Goal: Find specific page/section: Find specific page/section

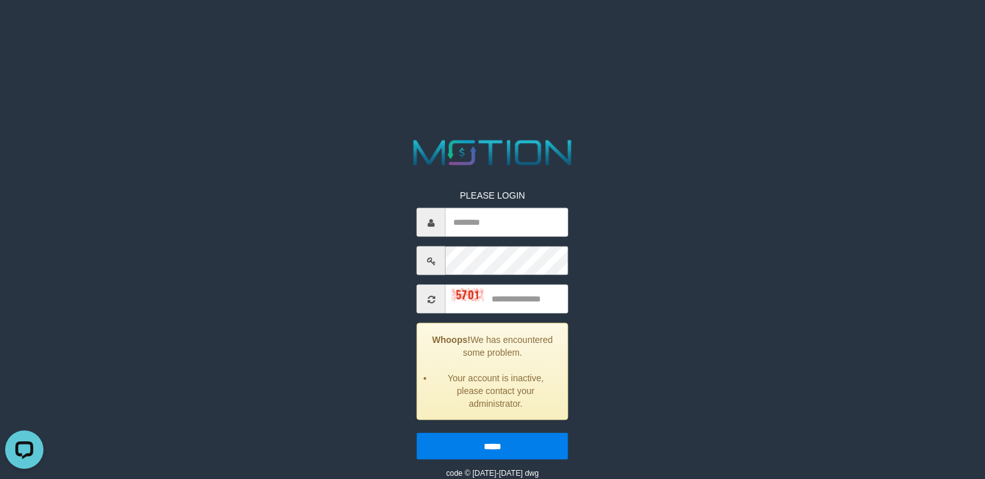
click at [630, 176] on div "PLEASE LOGIN Whoops! We has encountered some problem. Your account is inactive,…" at bounding box center [492, 307] width 512 height 343
click at [695, 259] on div "PLEASE LOGIN Whoops! We has encountered some problem. Your account is inactive,…" at bounding box center [492, 307] width 512 height 343
click at [506, 227] on input "text" at bounding box center [506, 222] width 123 height 29
type input "*********"
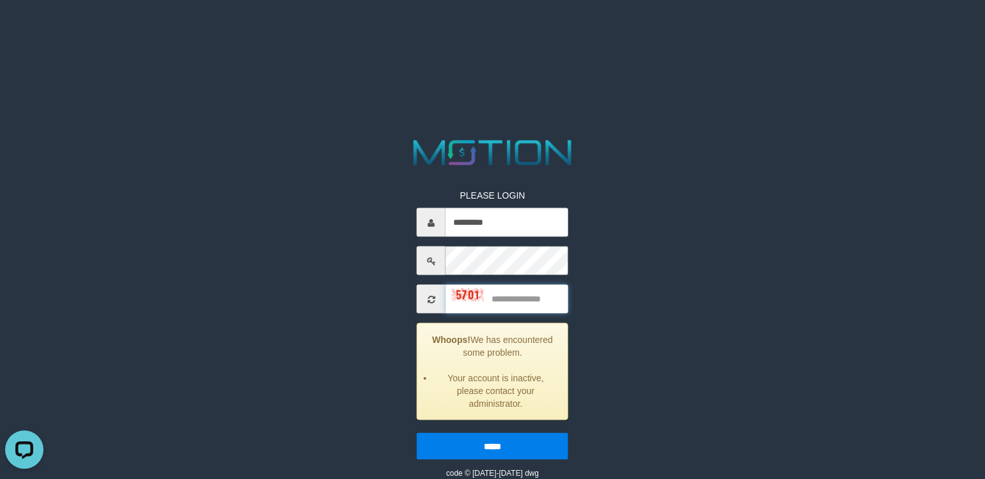
click at [512, 293] on input "text" at bounding box center [506, 299] width 123 height 29
click at [516, 295] on input "text" at bounding box center [506, 299] width 123 height 29
type input "****"
click at [417, 433] on input "*****" at bounding box center [492, 446] width 151 height 27
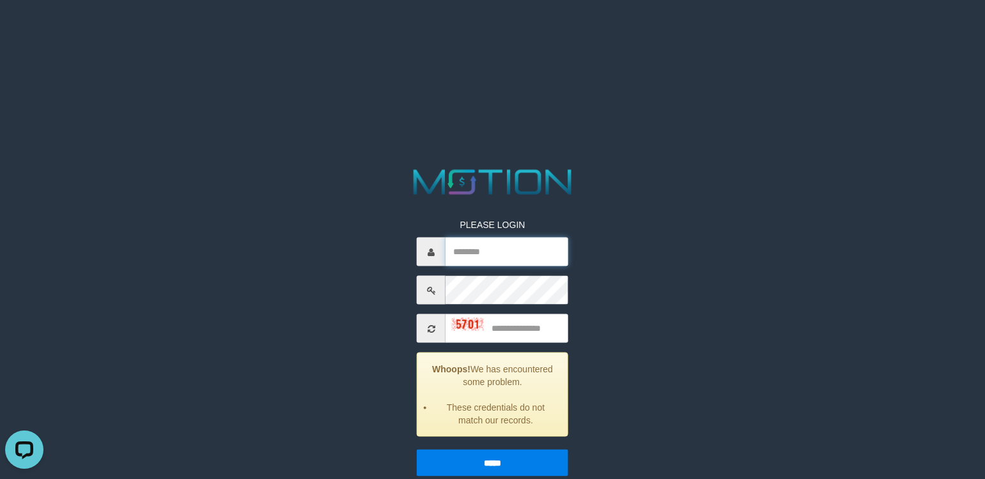
click at [502, 243] on input "text" at bounding box center [506, 252] width 123 height 29
type input "*********"
click at [531, 330] on input "text" at bounding box center [506, 328] width 123 height 29
type input "****"
click at [417, 450] on input "*****" at bounding box center [492, 463] width 151 height 27
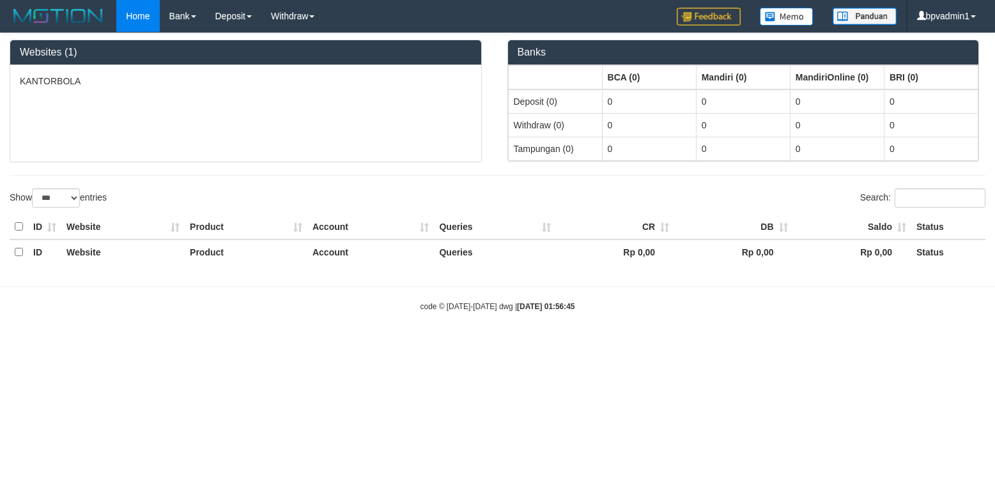
select select "***"
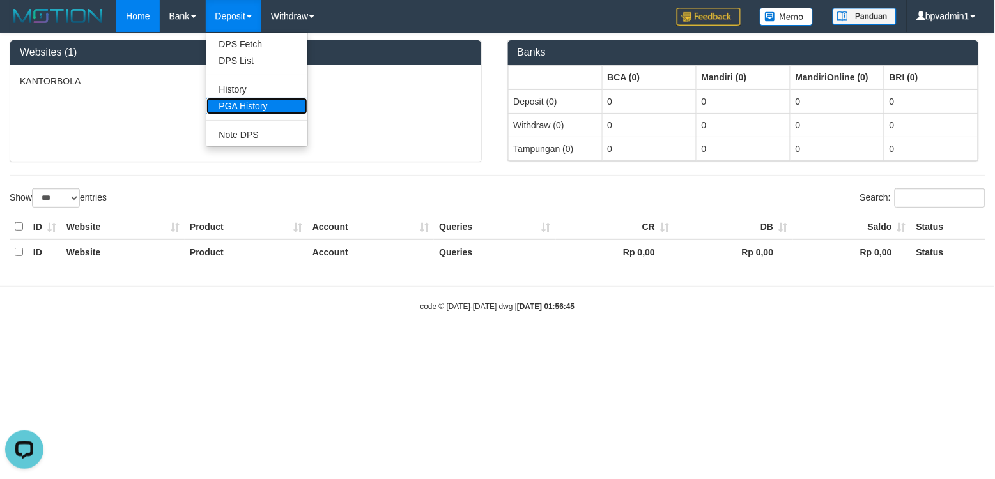
click at [269, 104] on link "PGA History" at bounding box center [256, 106] width 101 height 17
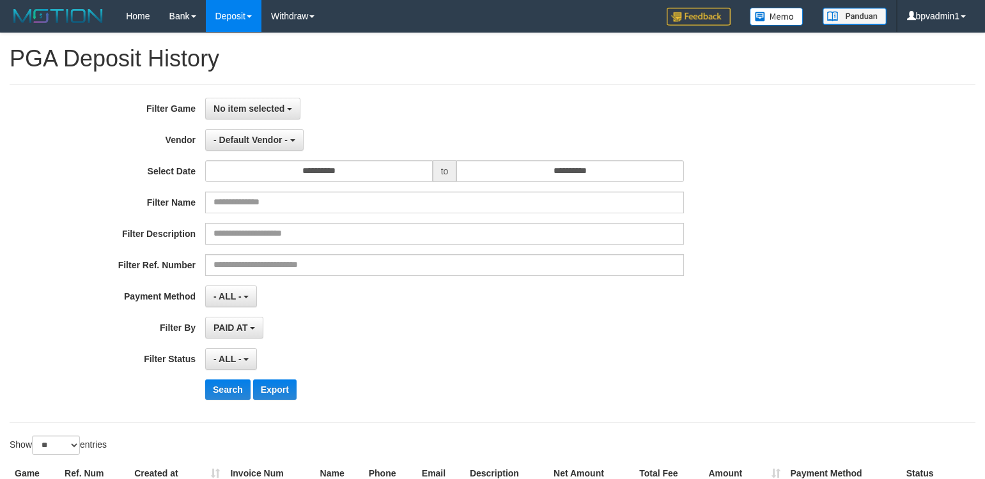
select select
select select "**"
click at [259, 104] on span "No item selected" at bounding box center [248, 109] width 71 height 10
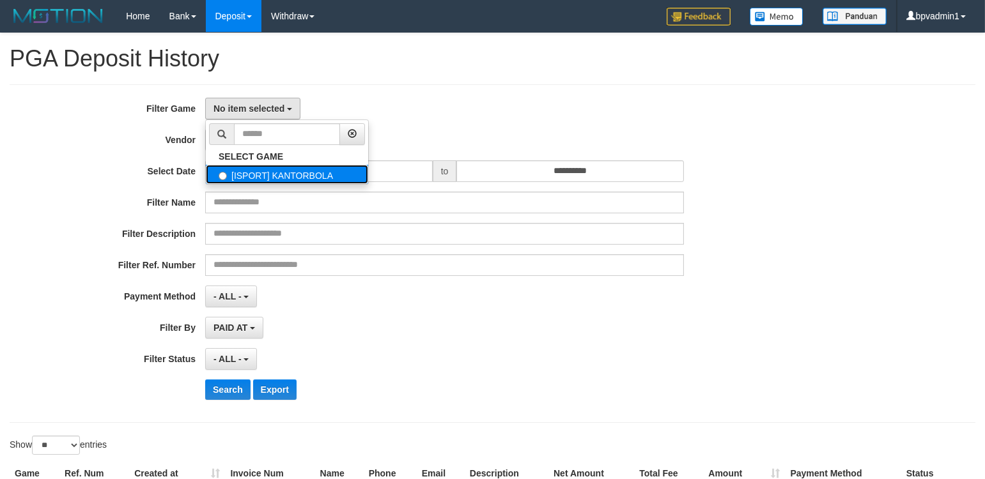
click at [280, 174] on label "[ISPORT] KANTORBOLA" at bounding box center [287, 174] width 162 height 19
select select "****"
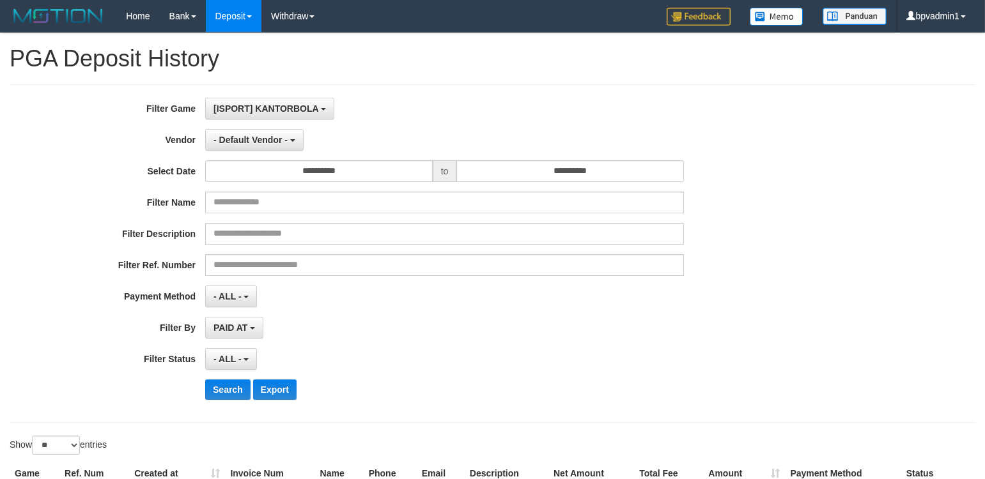
scroll to position [11, 0]
click at [266, 143] on span "- Default Vendor -" at bounding box center [250, 140] width 74 height 10
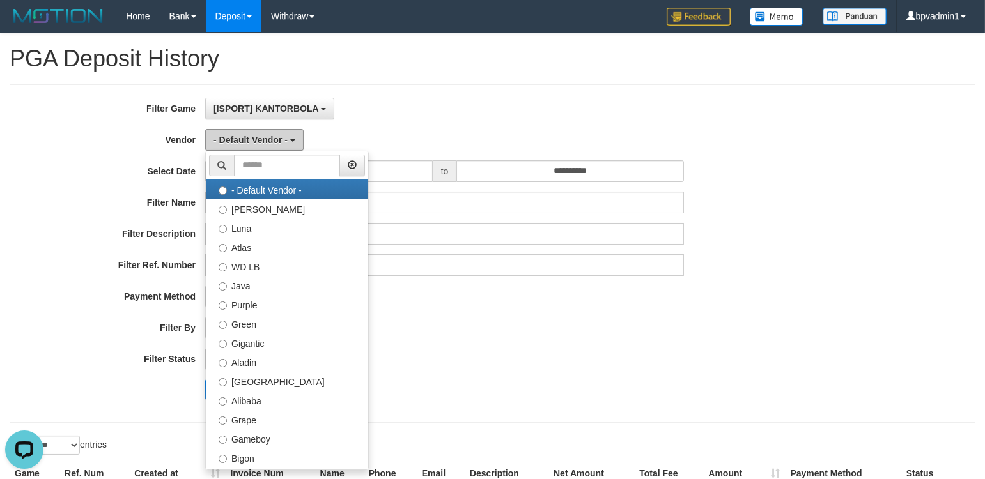
scroll to position [0, 0]
click at [391, 122] on div "**********" at bounding box center [410, 254] width 821 height 312
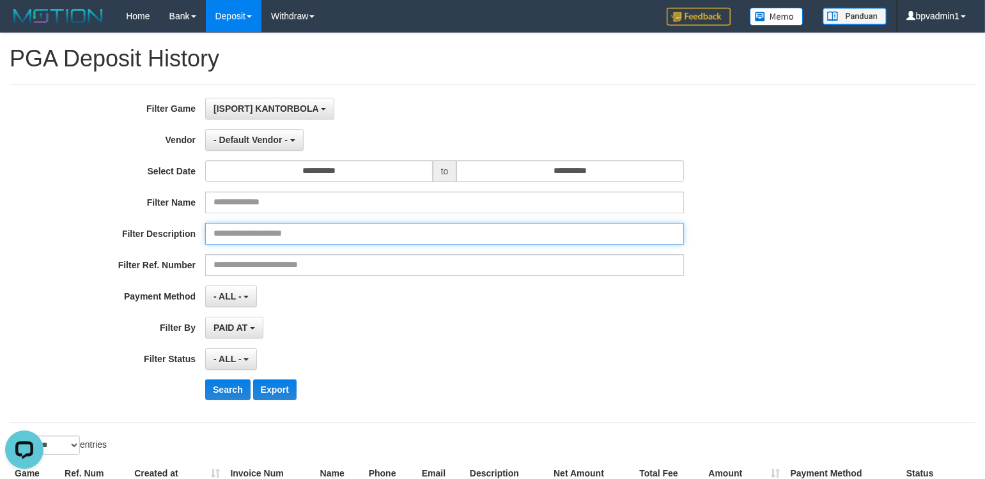
click at [299, 230] on input "text" at bounding box center [444, 234] width 479 height 22
paste input "*********"
type input "*********"
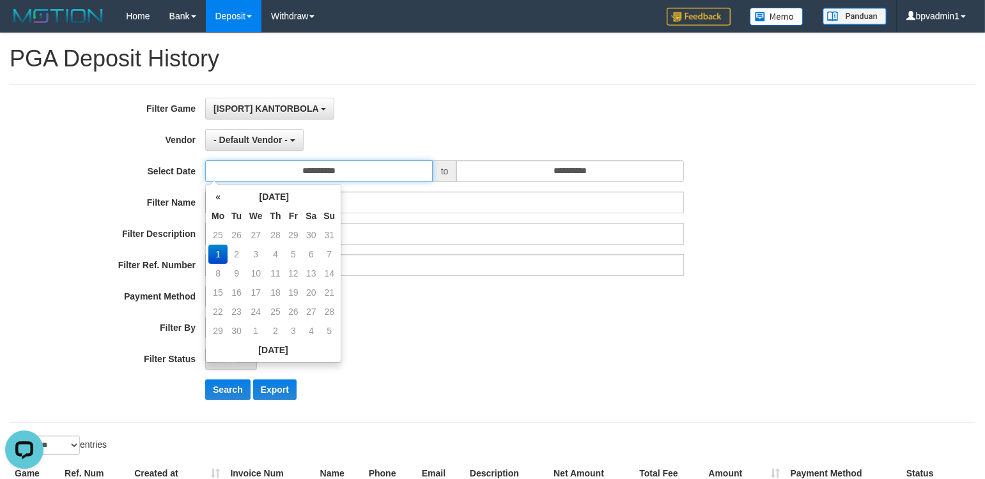
click at [336, 171] on input "**********" at bounding box center [319, 171] width 228 height 22
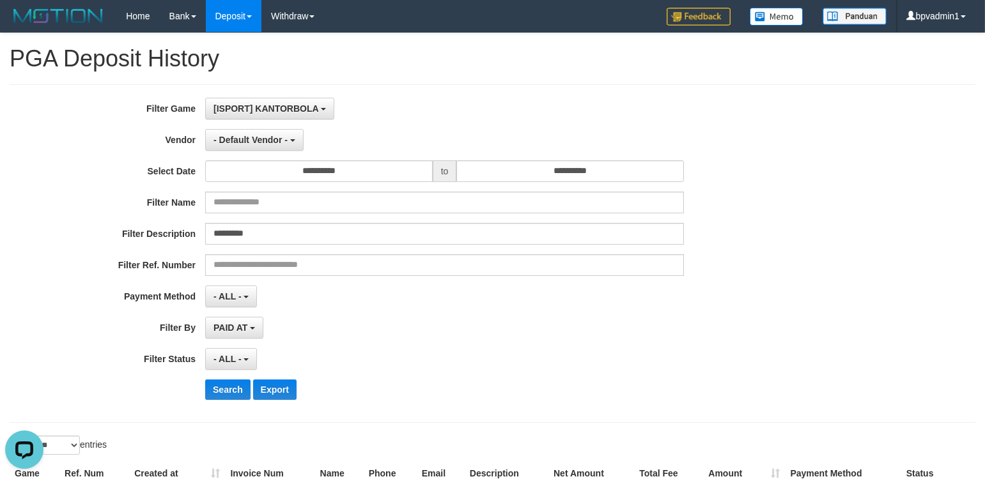
click at [371, 145] on div "- Default Vendor - - Default Vendor - Lucy Luna Atlas WD LB Java Purple Green G…" at bounding box center [444, 140] width 479 height 22
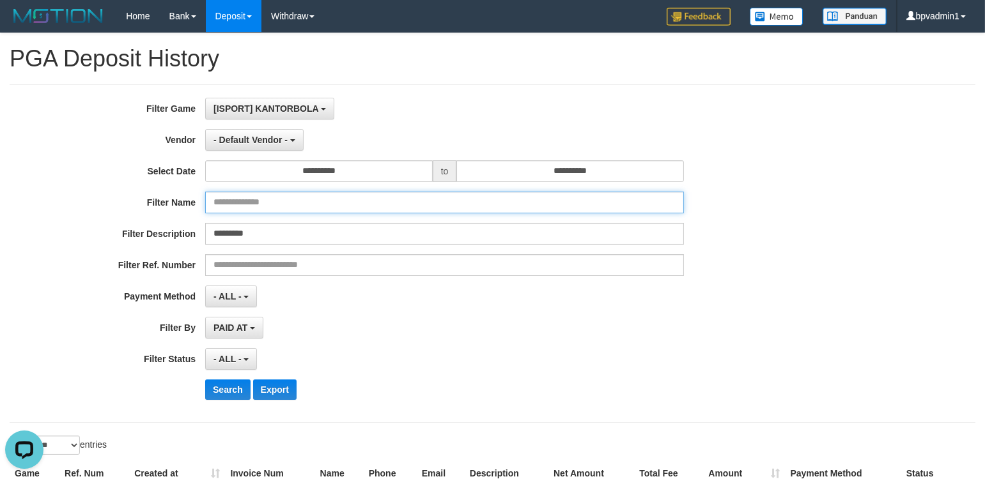
click at [317, 207] on input "text" at bounding box center [444, 203] width 479 height 22
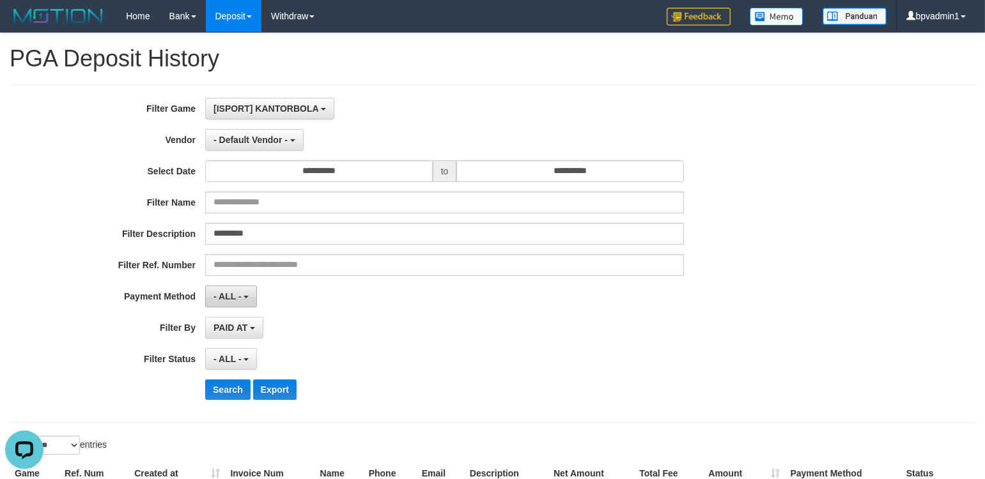
click at [238, 302] on button "- ALL -" at bounding box center [231, 297] width 52 height 22
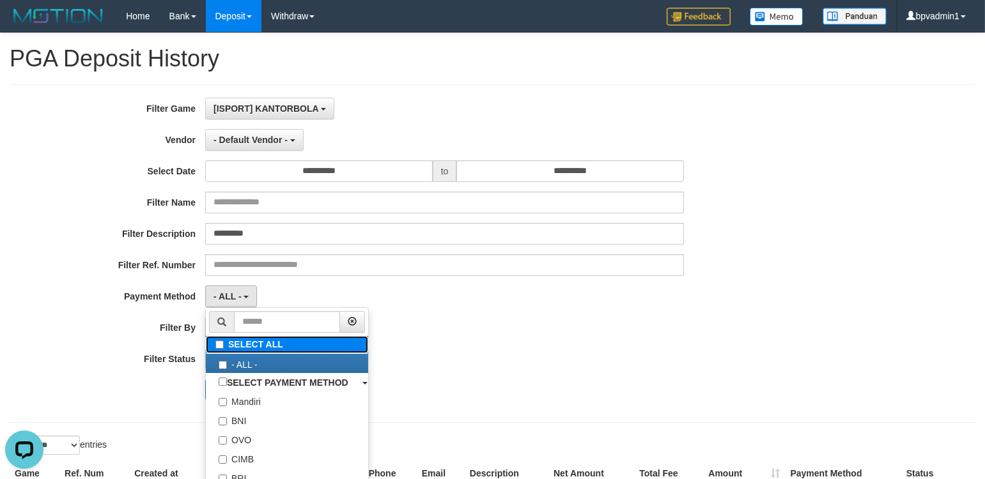
click at [238, 348] on label "SELECT ALL" at bounding box center [287, 344] width 162 height 17
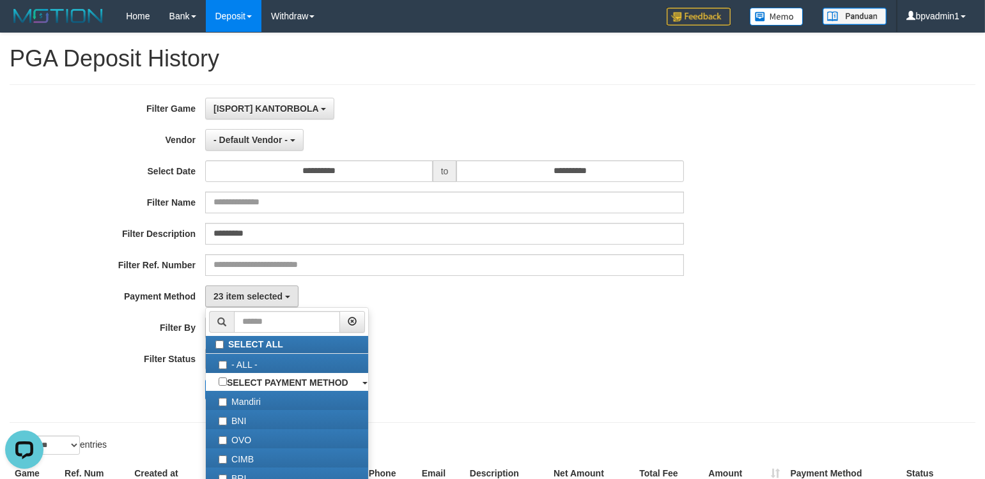
click at [324, 288] on div "23 item selected SELECT ALL - ALL - SELECT PAYMENT METHOD Mandiri BNI OVO CIMB …" at bounding box center [444, 297] width 479 height 22
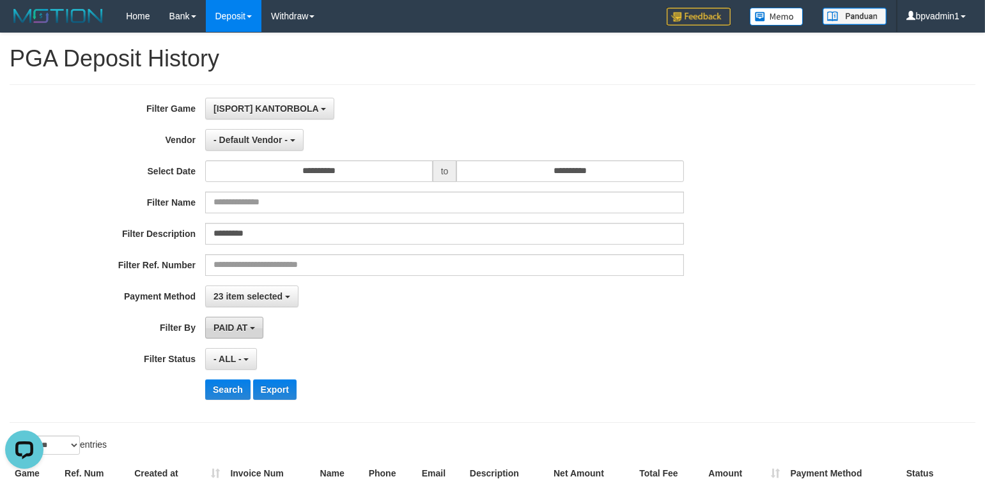
click at [244, 321] on button "PAID AT" at bounding box center [234, 328] width 58 height 22
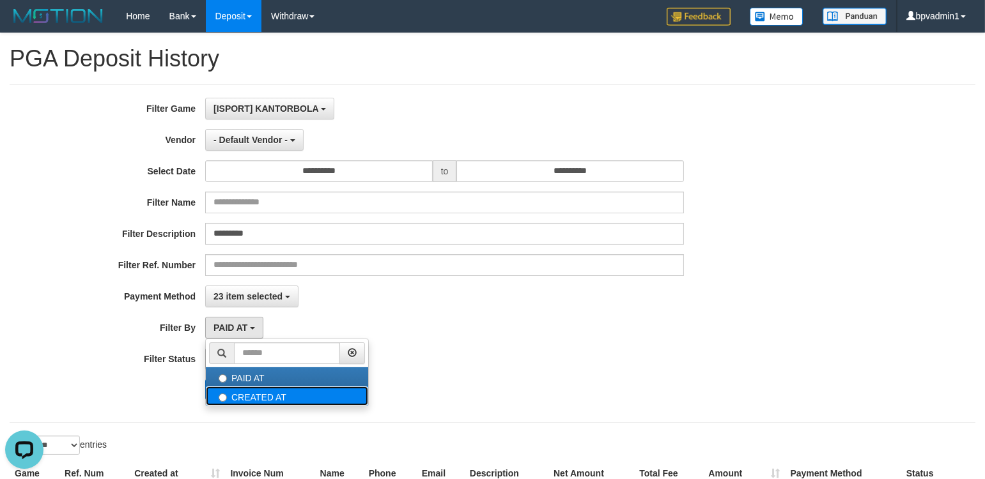
click at [231, 399] on label "CREATED AT" at bounding box center [287, 396] width 162 height 19
select select "*"
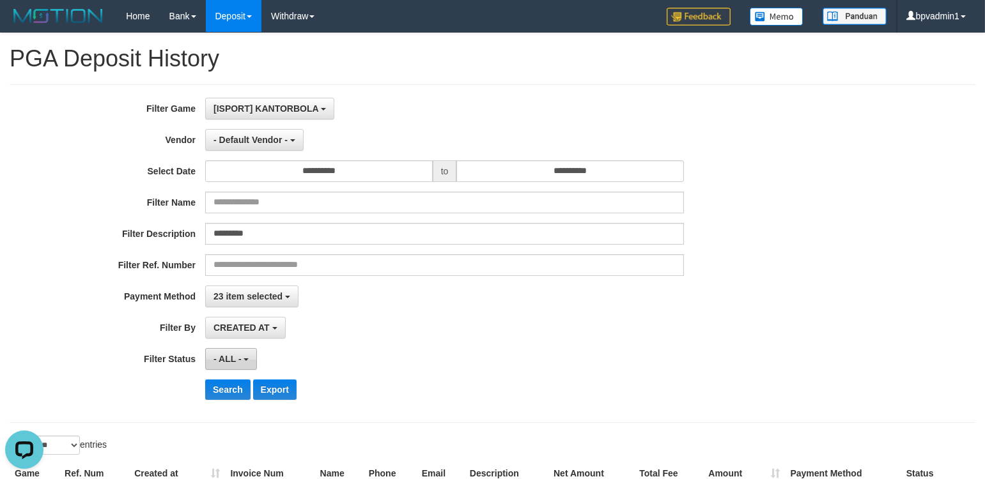
click at [215, 356] on span "- ALL -" at bounding box center [227, 359] width 28 height 10
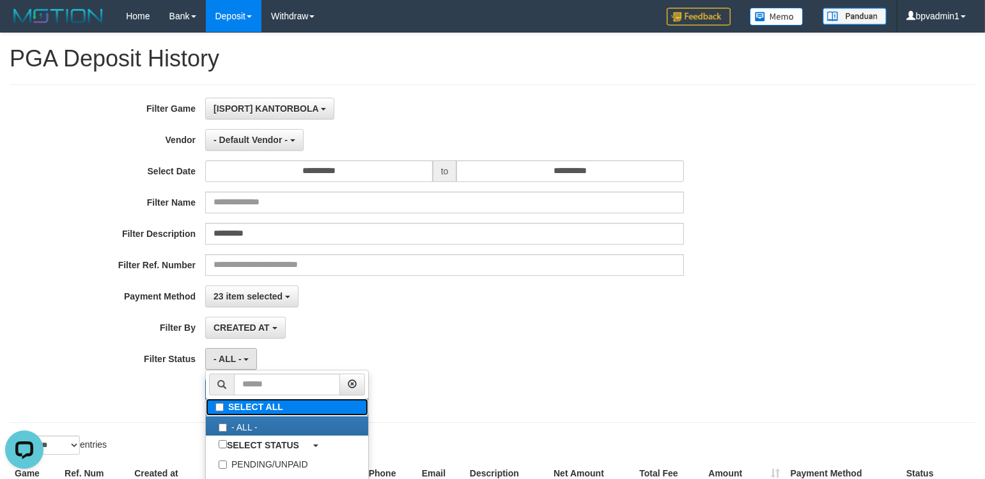
click at [231, 400] on label "SELECT ALL" at bounding box center [287, 407] width 162 height 17
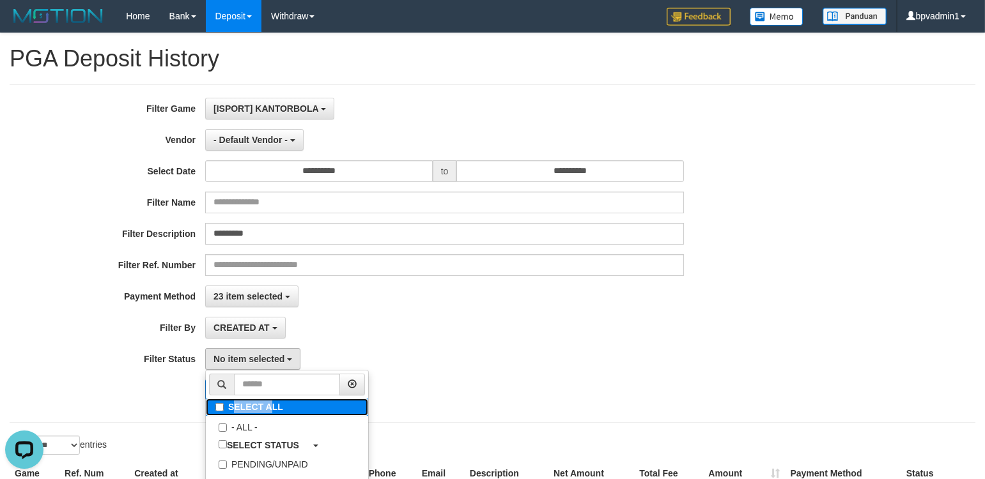
click at [231, 401] on label "SELECT ALL" at bounding box center [287, 407] width 162 height 17
select select "***"
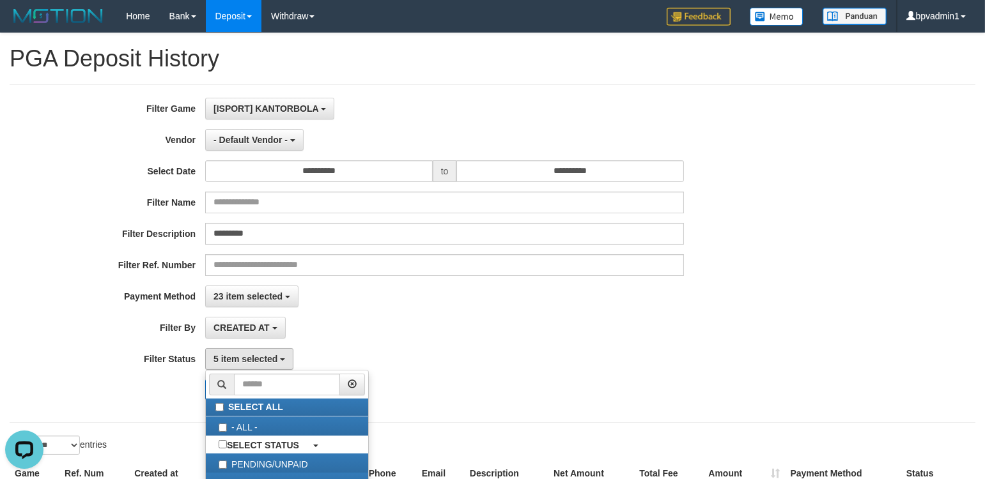
click at [438, 294] on div "23 item selected SELECT ALL - ALL - SELECT PAYMENT METHOD Mandiri BNI OVO CIMB …" at bounding box center [444, 297] width 479 height 22
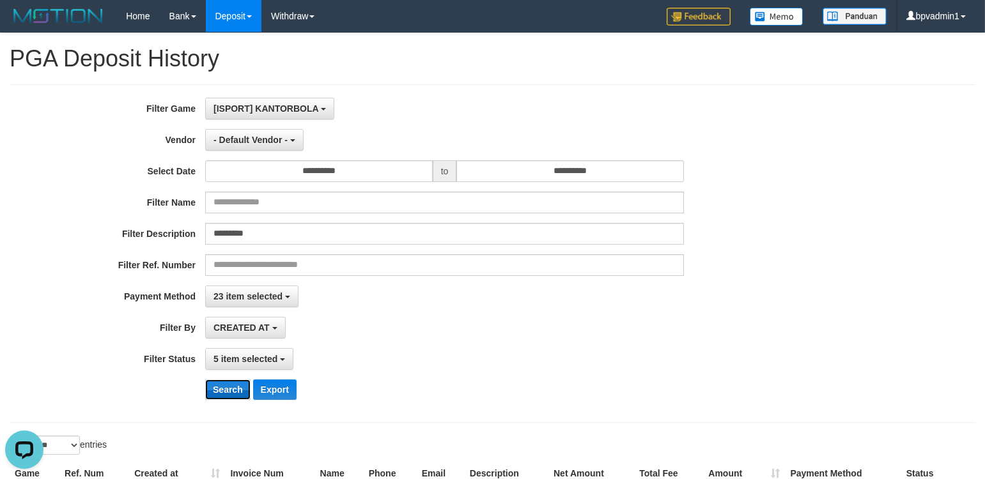
click at [228, 388] on button "Search" at bounding box center [227, 390] width 45 height 20
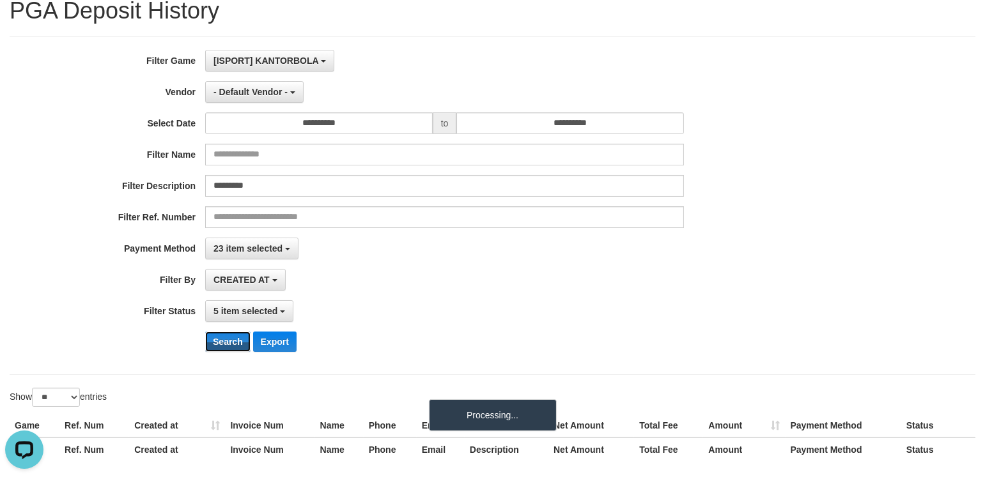
scroll to position [110, 0]
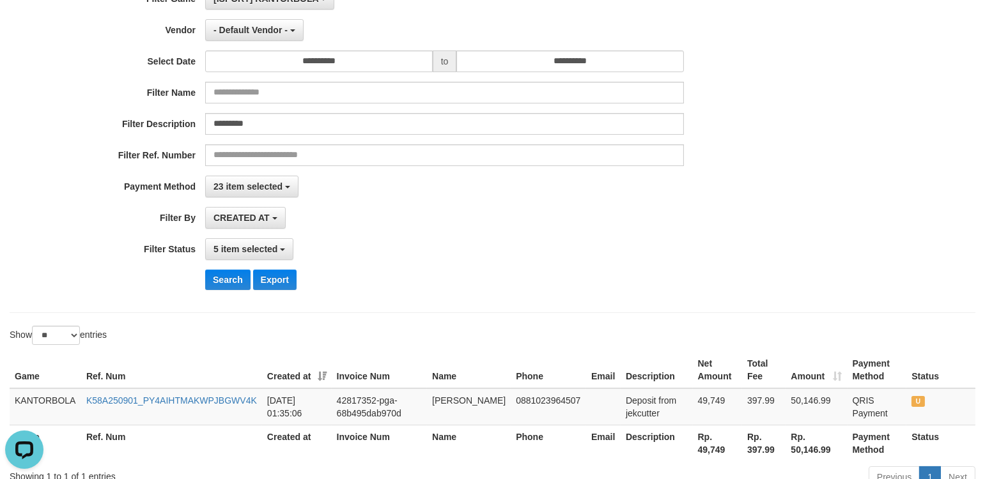
click at [486, 288] on div "Search Export" at bounding box center [512, 280] width 615 height 20
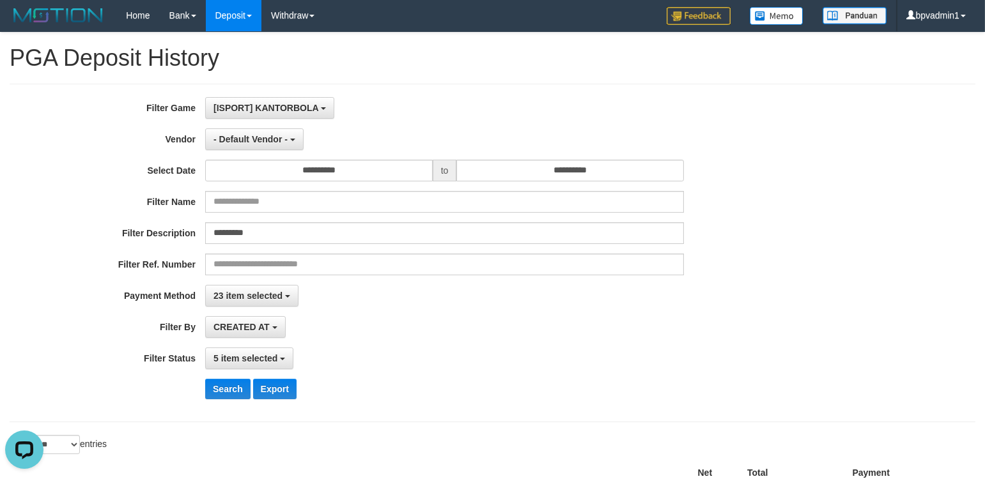
scroll to position [0, 0]
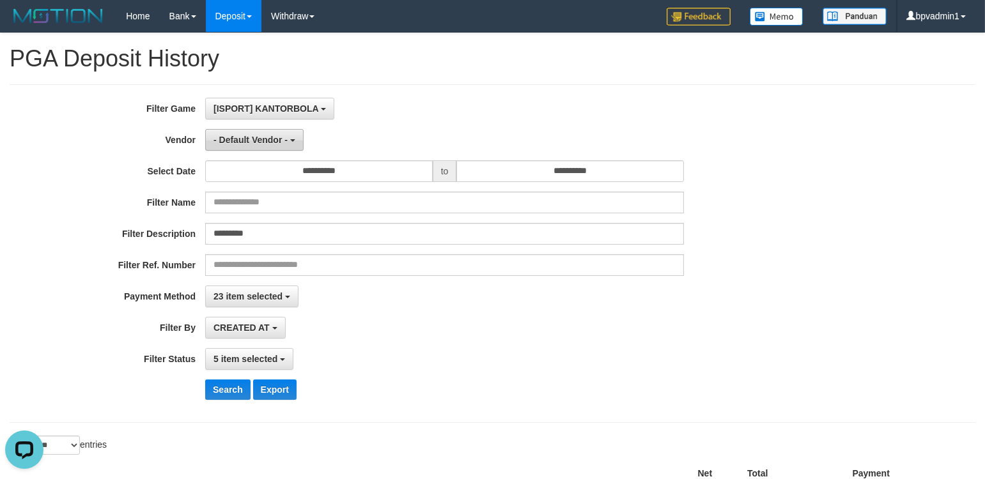
click at [279, 143] on span "- Default Vendor -" at bounding box center [250, 140] width 74 height 10
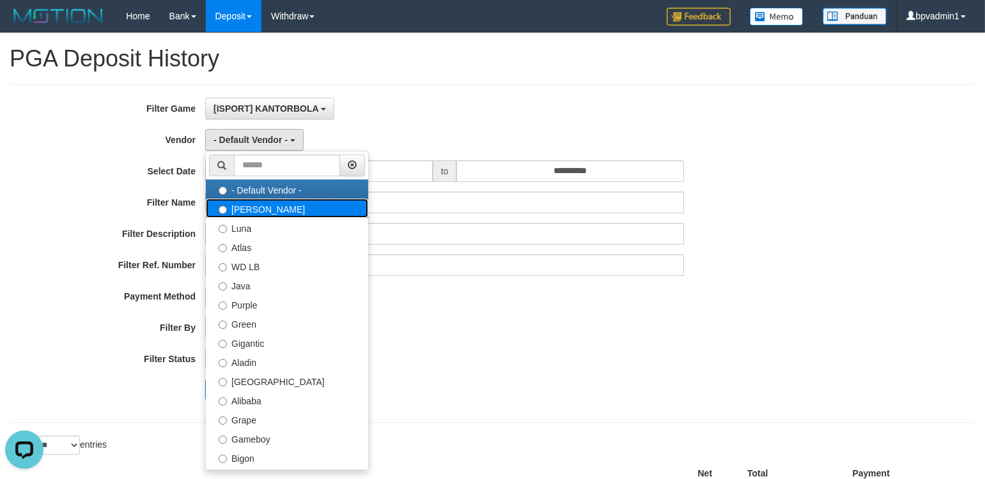
click at [252, 203] on label "Lucy" at bounding box center [287, 208] width 162 height 19
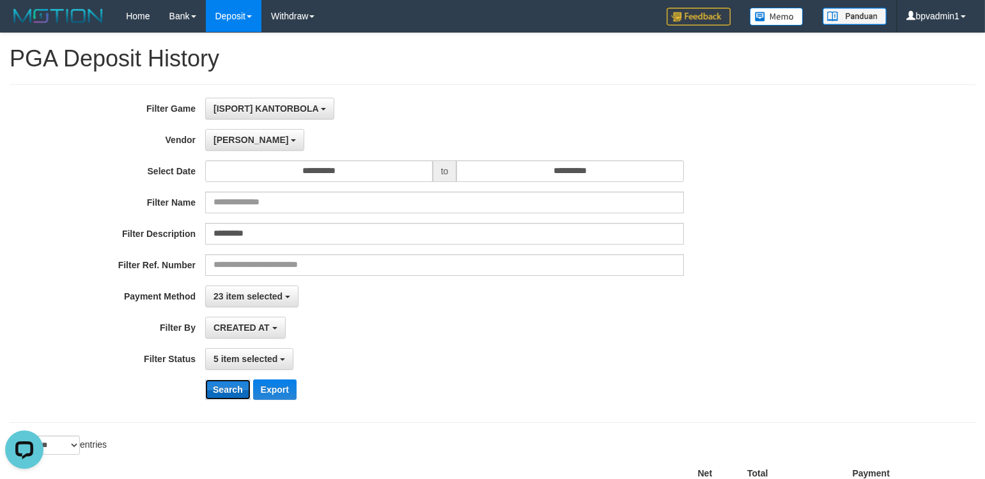
click at [231, 387] on button "Search" at bounding box center [227, 390] width 45 height 20
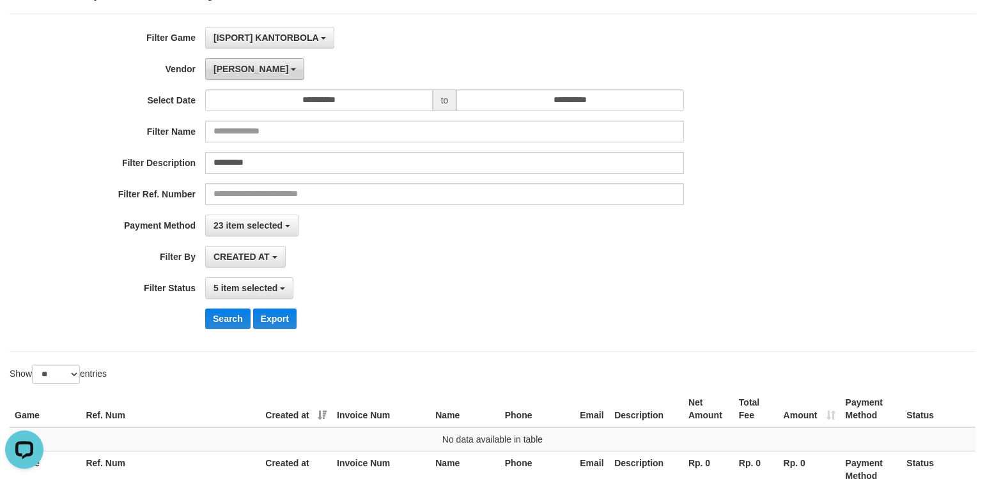
click at [291, 68] on b "button" at bounding box center [293, 69] width 5 height 3
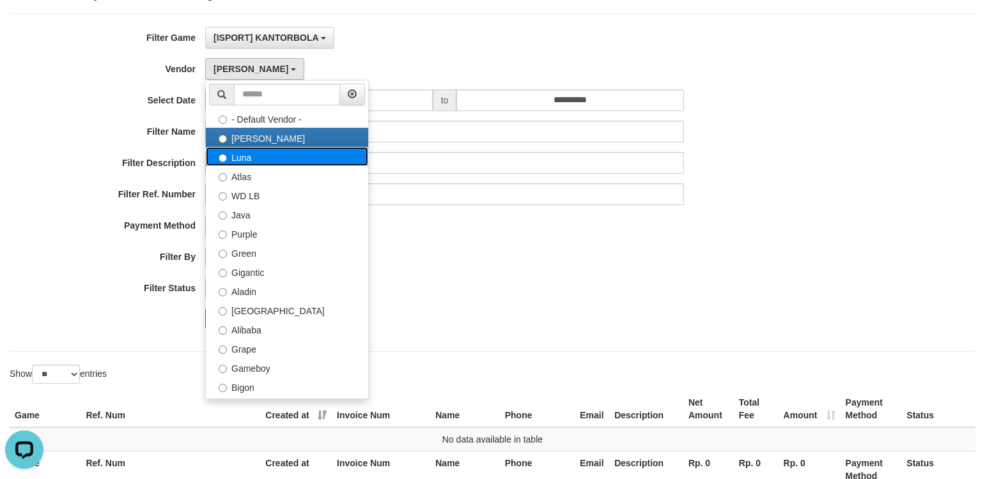
click at [266, 160] on label "Luna" at bounding box center [287, 156] width 162 height 19
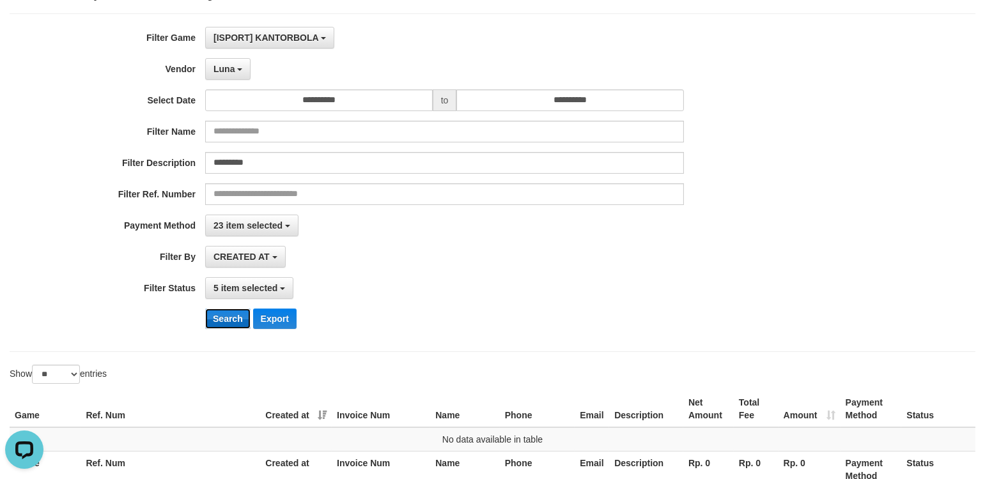
click at [231, 311] on button "Search" at bounding box center [227, 319] width 45 height 20
click at [233, 64] on span "Luna" at bounding box center [223, 69] width 21 height 10
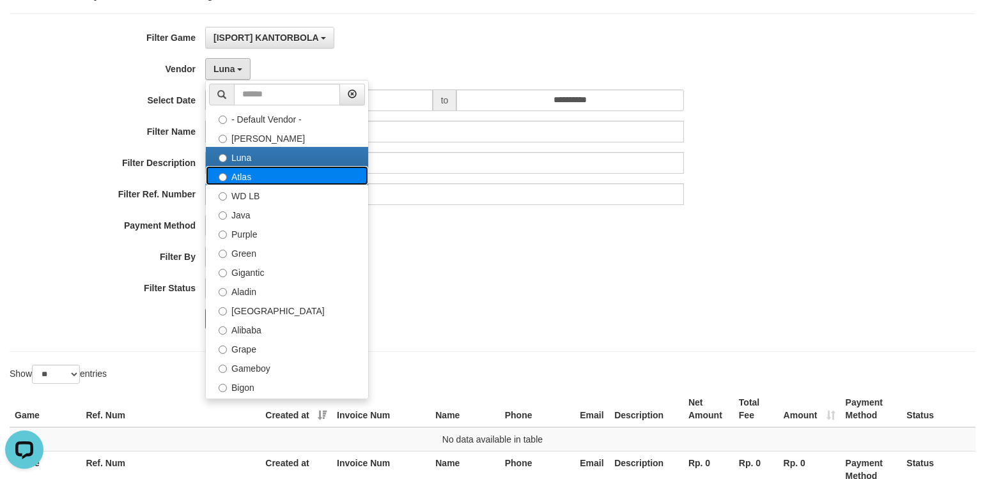
click at [235, 179] on label "Atlas" at bounding box center [287, 175] width 162 height 19
select select "**********"
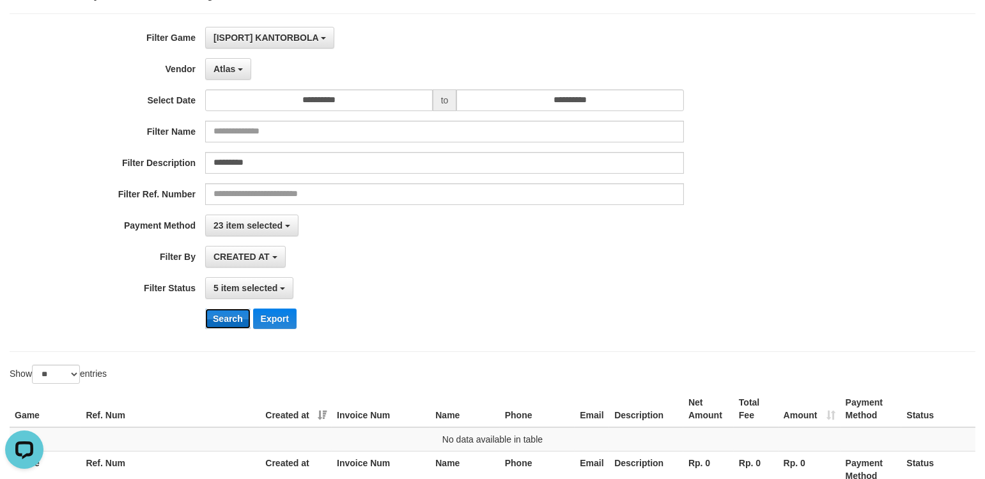
click at [222, 321] on button "Search" at bounding box center [227, 319] width 45 height 20
click at [235, 71] on span "Atlas" at bounding box center [224, 69] width 22 height 10
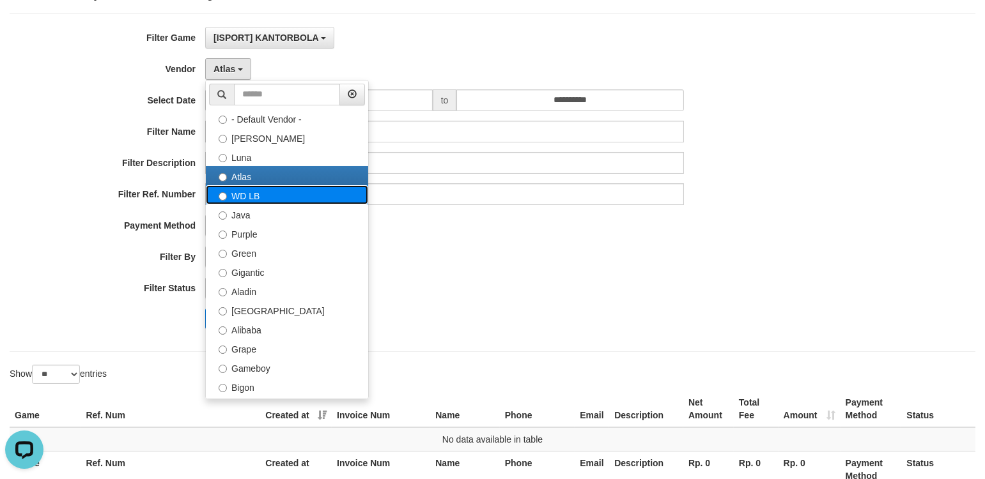
click at [244, 192] on label "WD LB" at bounding box center [287, 194] width 162 height 19
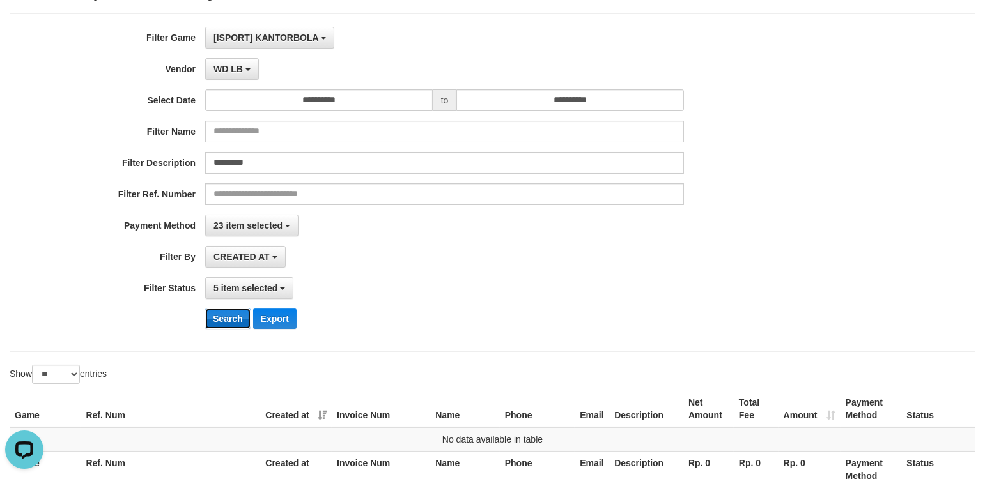
click at [213, 316] on button "Search" at bounding box center [227, 319] width 45 height 20
click at [232, 58] on button "WD LB" at bounding box center [232, 69] width 54 height 22
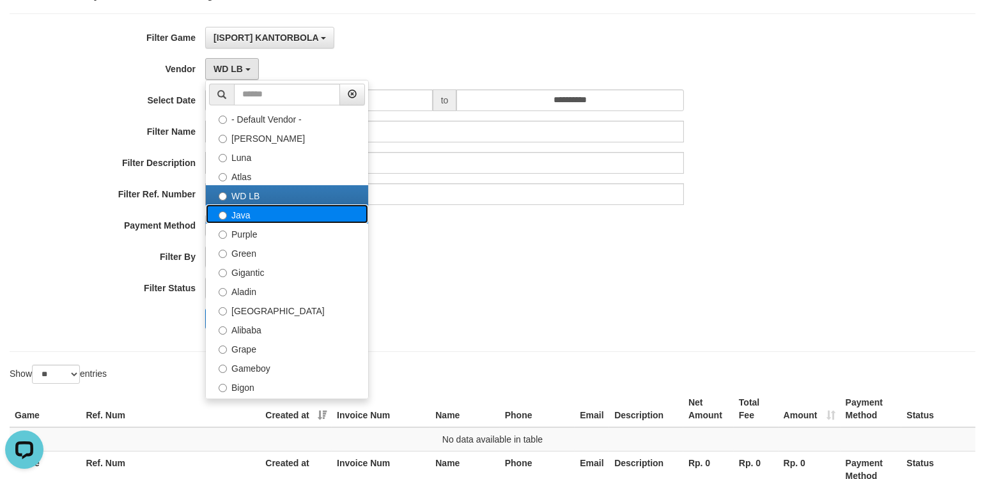
click at [245, 209] on label "Java" at bounding box center [287, 214] width 162 height 19
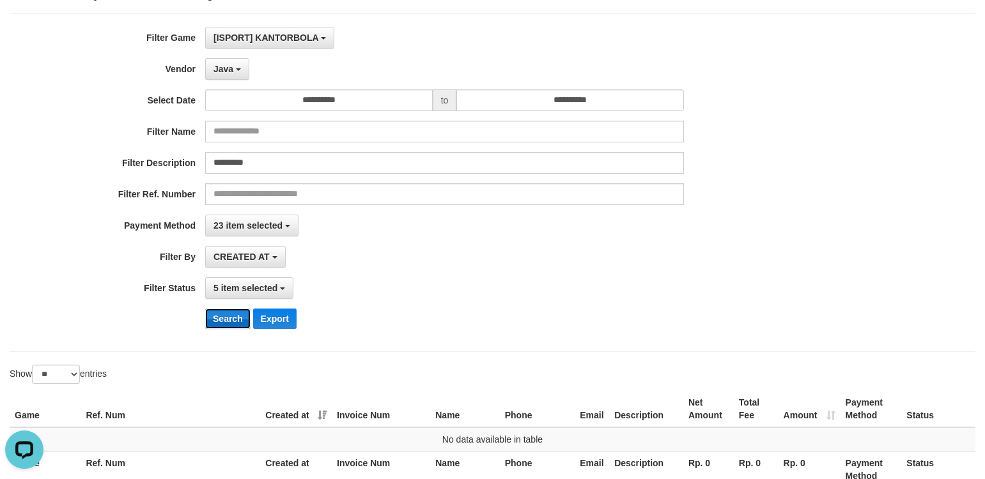
click at [228, 320] on button "Search" at bounding box center [227, 319] width 45 height 20
click at [240, 75] on button "Java" at bounding box center [227, 69] width 44 height 22
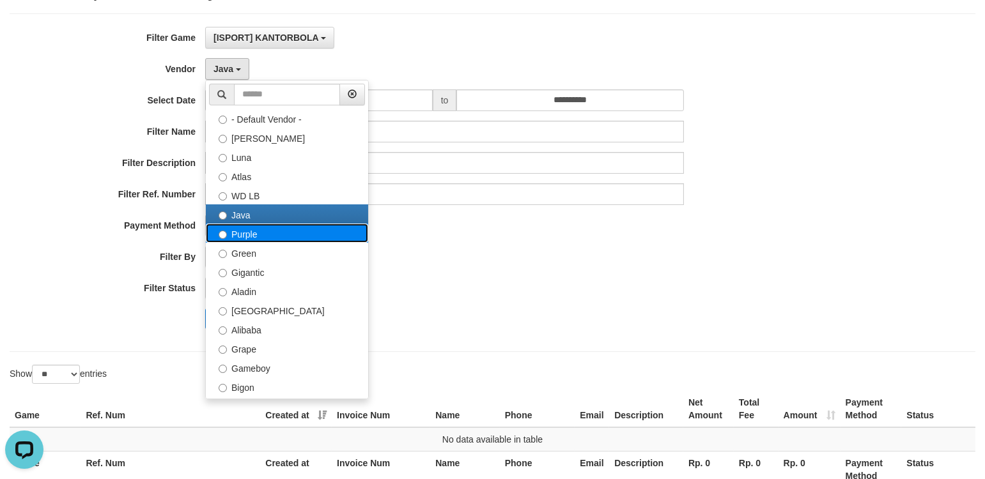
click at [241, 226] on label "Purple" at bounding box center [287, 233] width 162 height 19
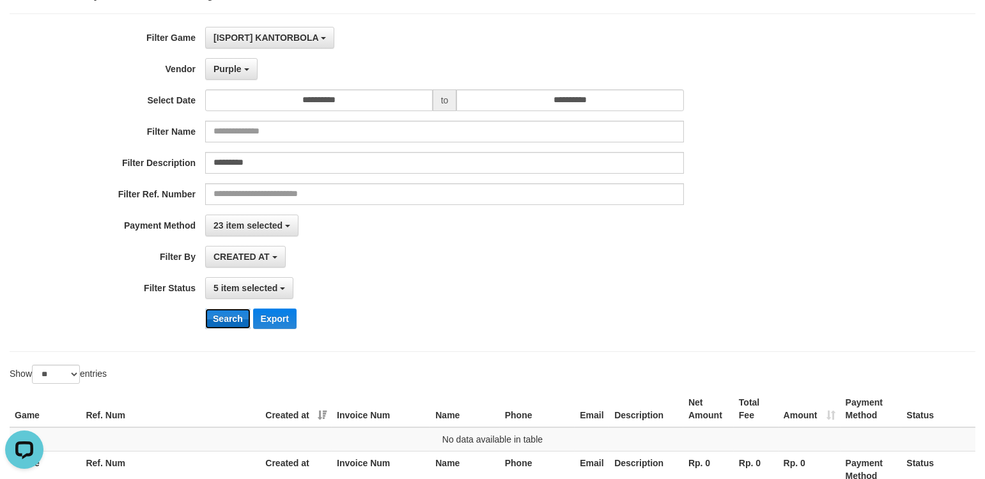
click at [230, 316] on button "Search" at bounding box center [227, 319] width 45 height 20
click at [249, 67] on button "Purple" at bounding box center [231, 69] width 52 height 22
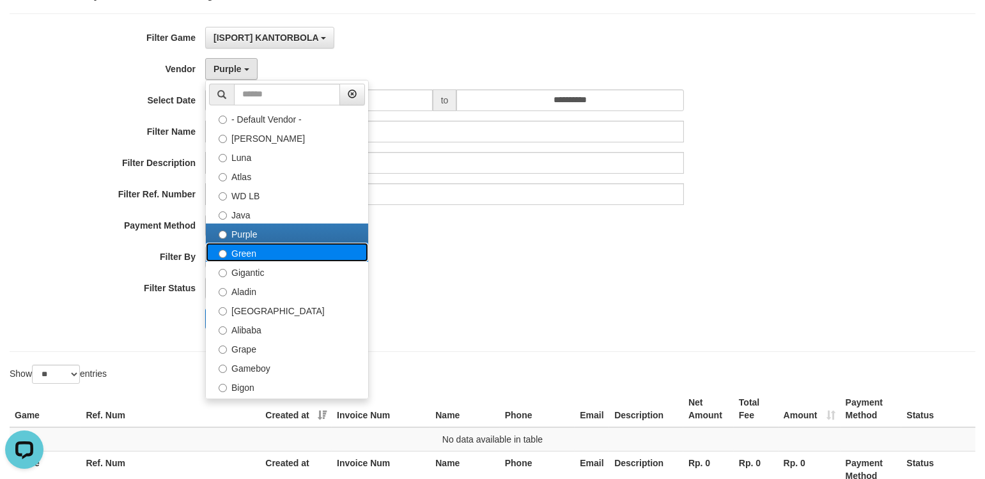
click at [264, 256] on label "Green" at bounding box center [287, 252] width 162 height 19
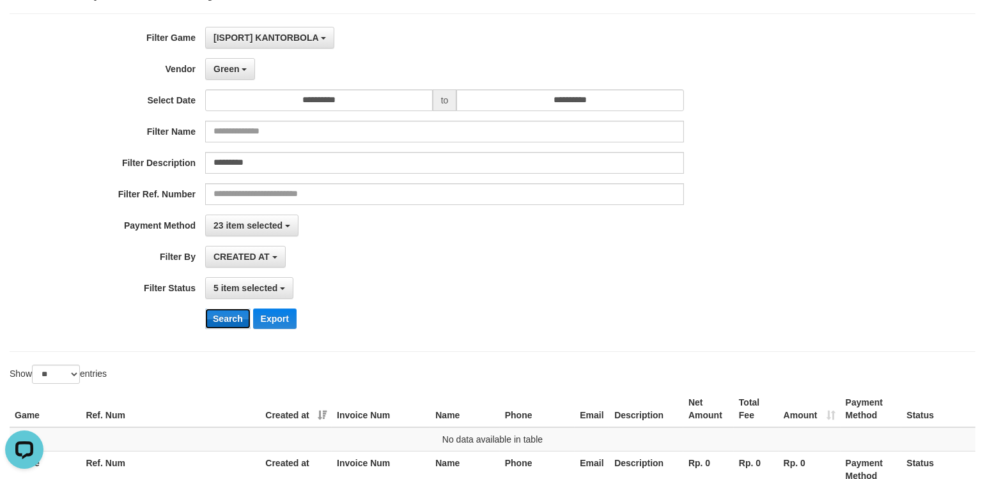
click at [236, 318] on button "Search" at bounding box center [227, 319] width 45 height 20
click at [231, 73] on span "Green" at bounding box center [226, 69] width 26 height 10
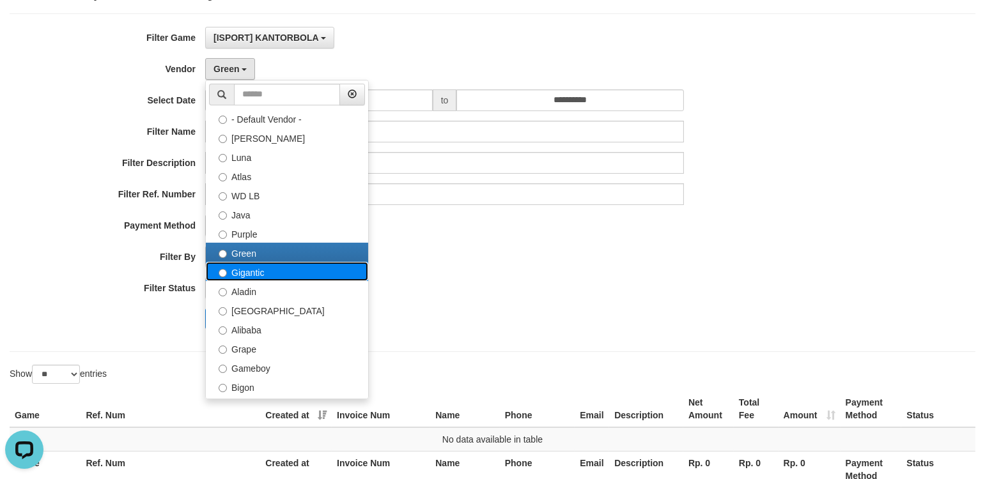
click at [256, 265] on label "Gigantic" at bounding box center [287, 271] width 162 height 19
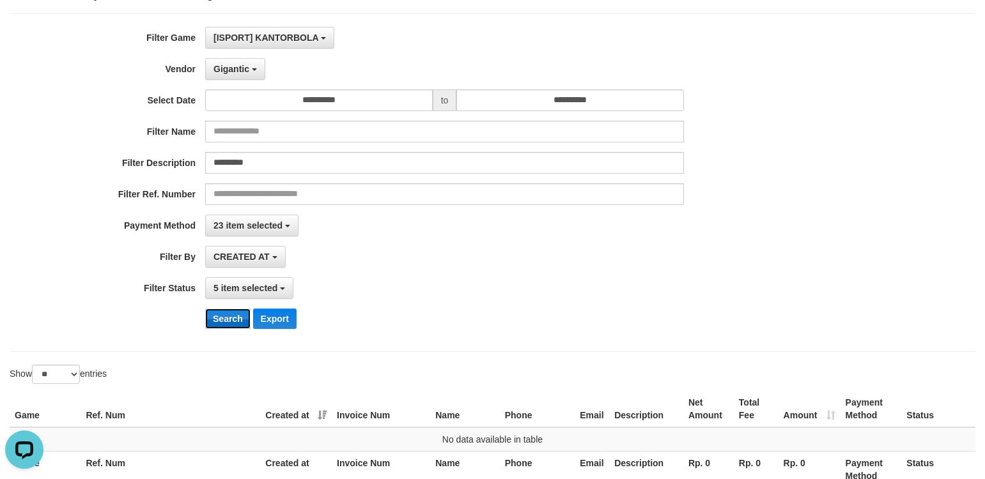
click at [232, 316] on button "Search" at bounding box center [227, 319] width 45 height 20
click at [247, 68] on span "Gigantic" at bounding box center [231, 69] width 36 height 10
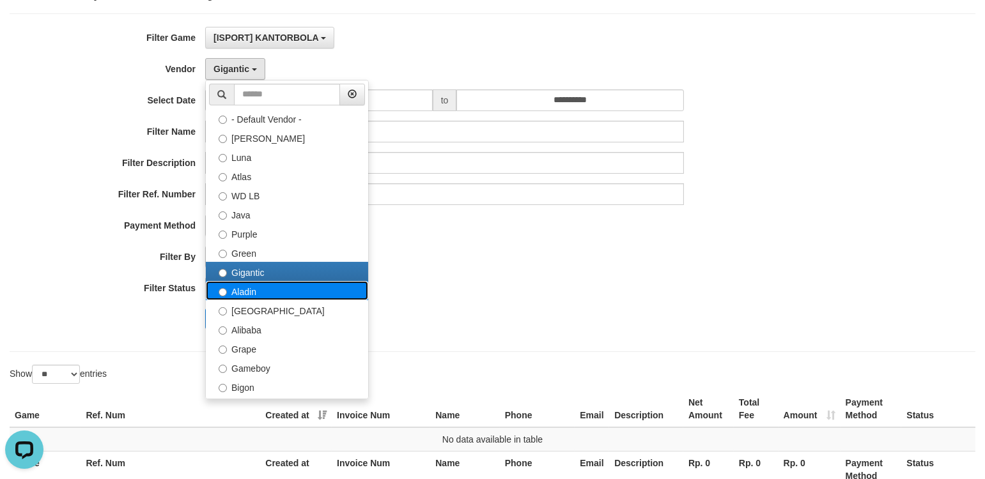
click at [265, 292] on label "Aladin" at bounding box center [287, 290] width 162 height 19
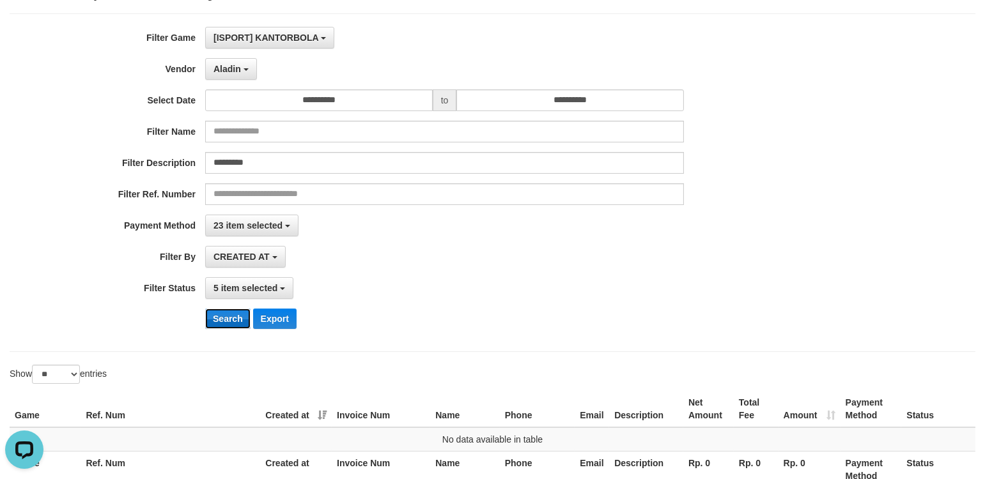
click at [220, 318] on button "Search" at bounding box center [227, 319] width 45 height 20
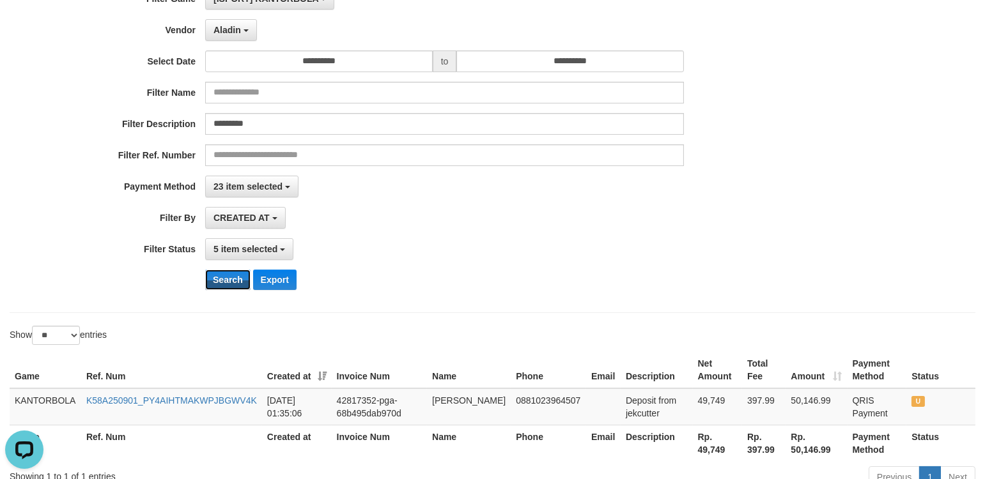
scroll to position [142, 0]
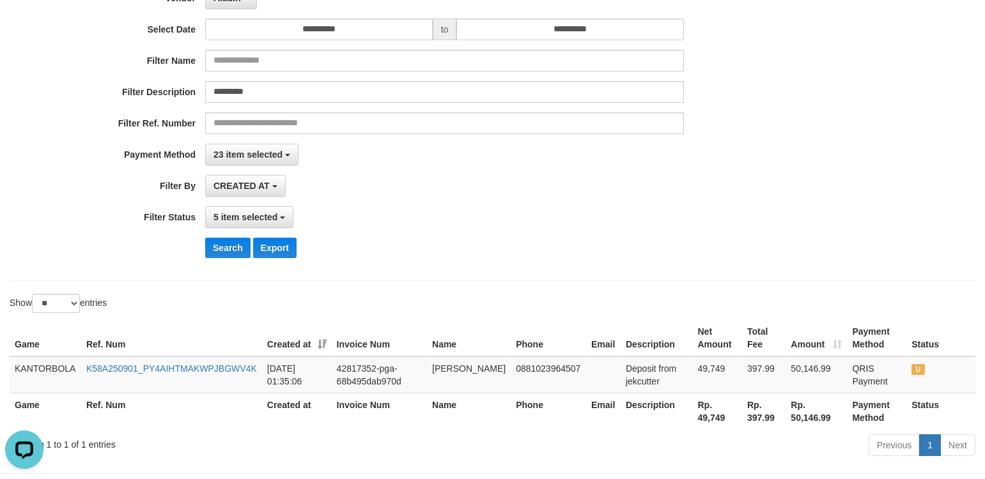
click at [557, 272] on div "**********" at bounding box center [493, 111] width 966 height 339
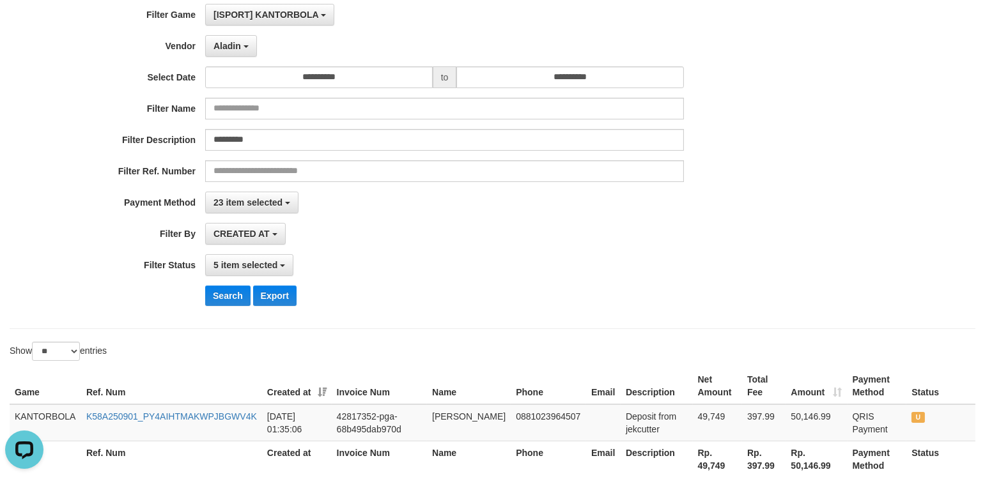
scroll to position [0, 0]
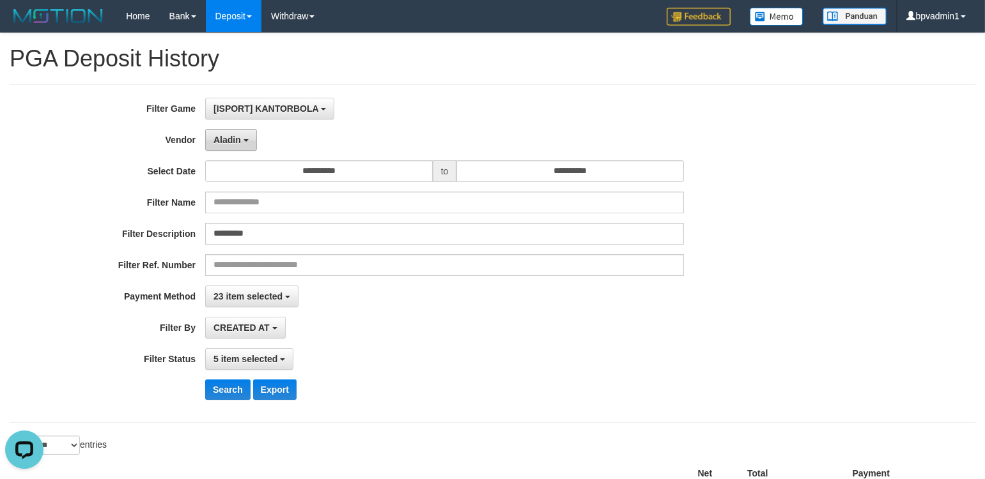
click at [246, 130] on button "Aladin" at bounding box center [231, 140] width 52 height 22
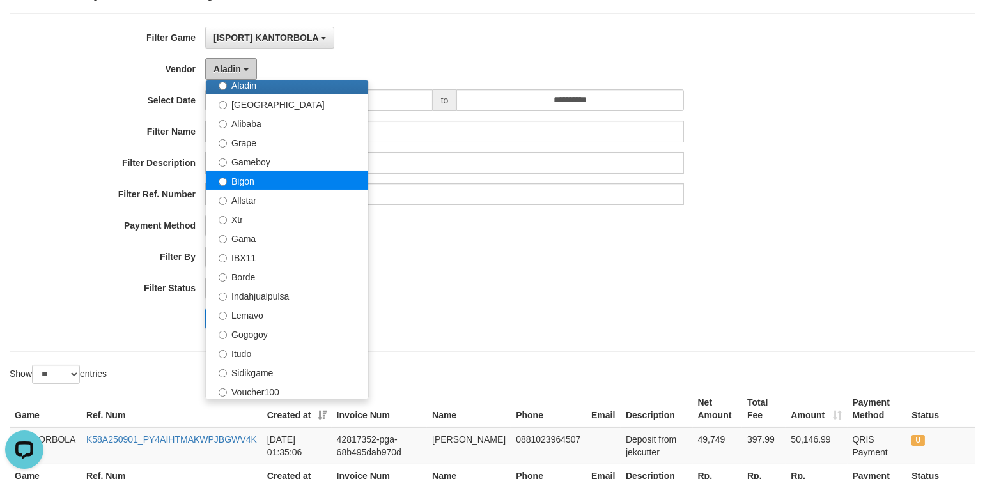
scroll to position [213, 0]
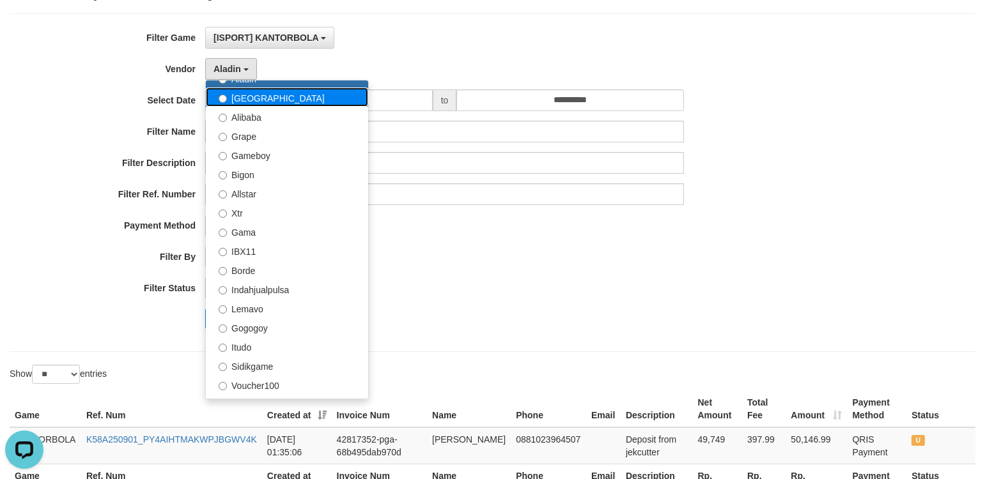
click at [275, 104] on label "Dubai" at bounding box center [287, 97] width 162 height 19
select select "**********"
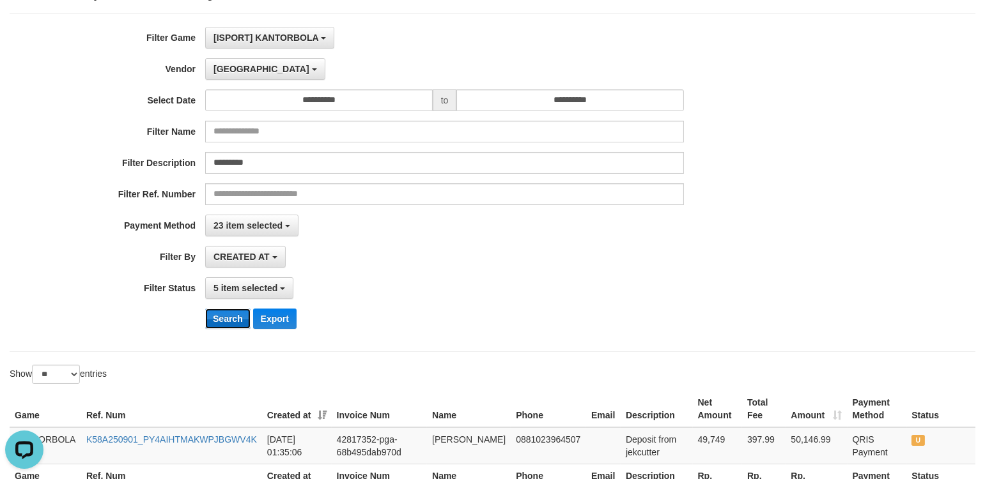
click at [234, 309] on button "Search" at bounding box center [227, 319] width 45 height 20
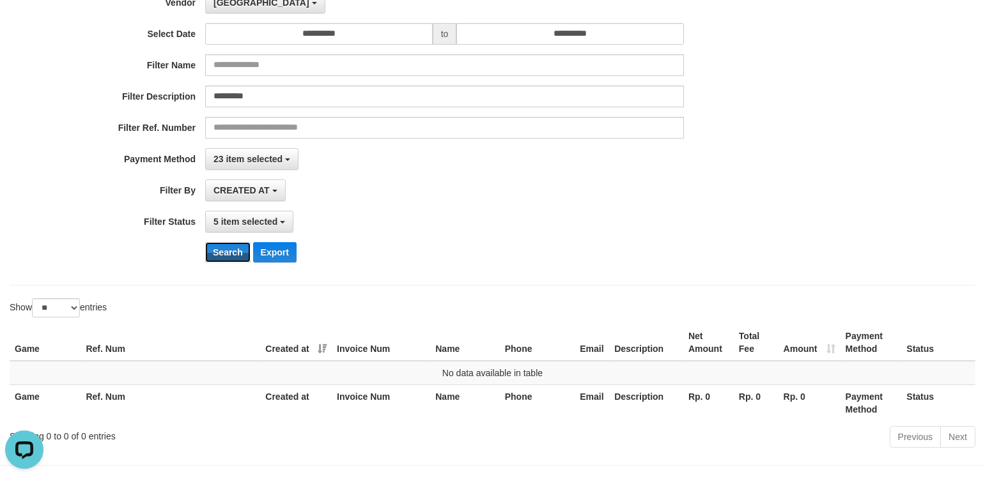
scroll to position [71, 0]
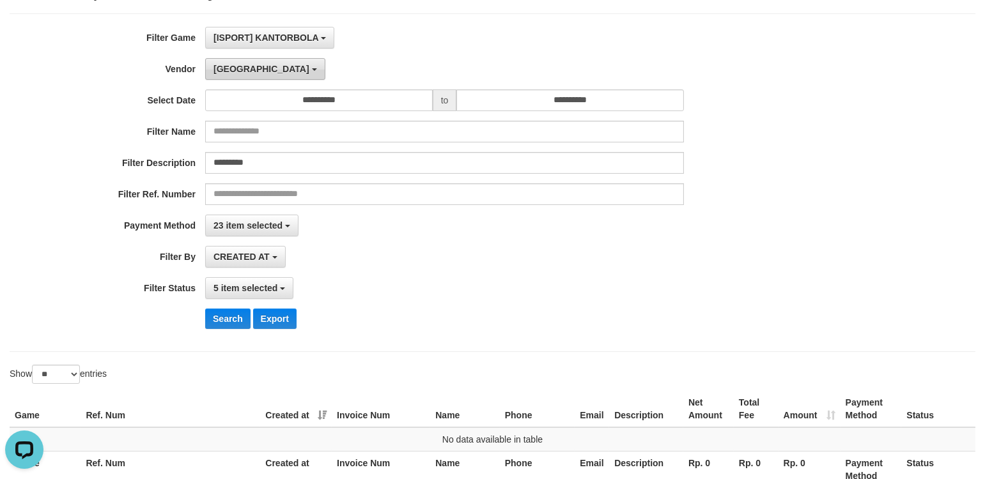
click at [227, 66] on span "Dubai" at bounding box center [261, 69] width 96 height 10
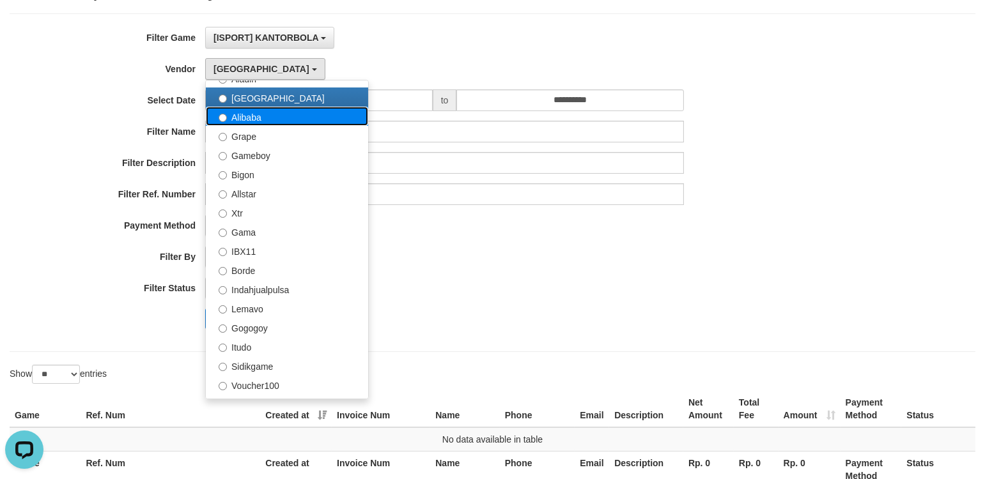
click at [279, 123] on label "Alibaba" at bounding box center [287, 116] width 162 height 19
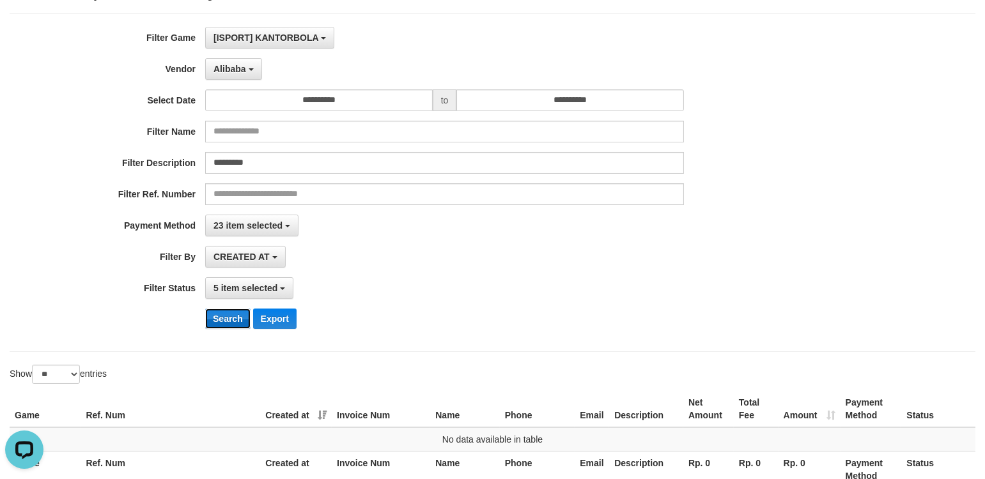
click at [234, 320] on button "Search" at bounding box center [227, 319] width 45 height 20
click at [233, 68] on span "Alibaba" at bounding box center [229, 69] width 33 height 10
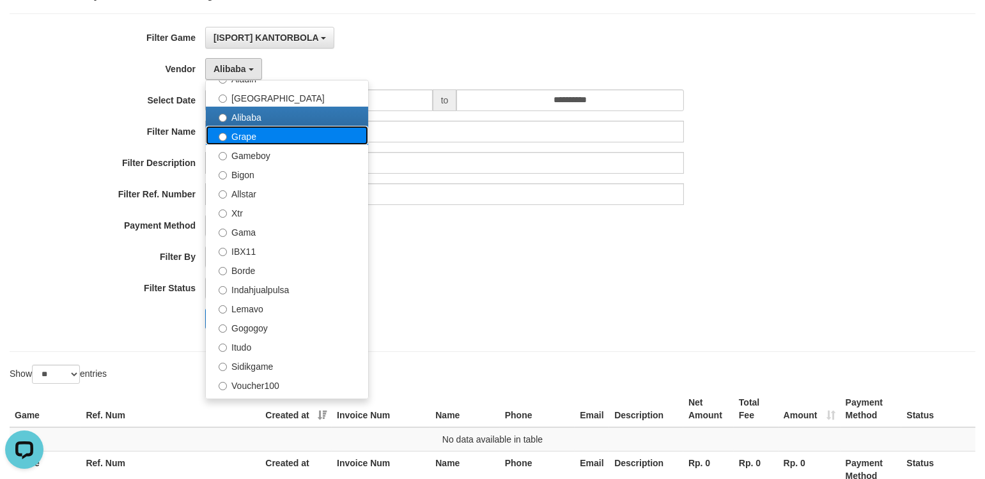
click at [265, 135] on label "Grape" at bounding box center [287, 135] width 162 height 19
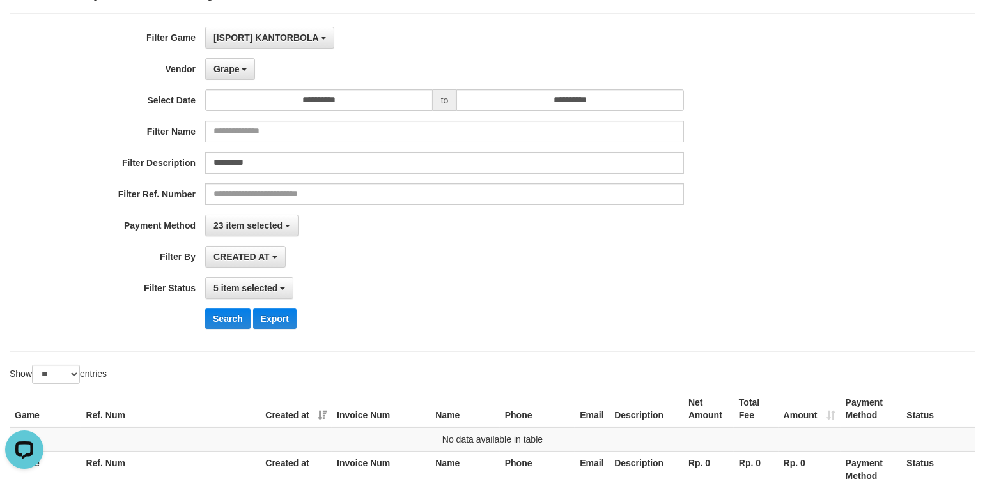
click at [228, 307] on div "**********" at bounding box center [410, 183] width 821 height 312
click at [228, 308] on div "**********" at bounding box center [410, 183] width 821 height 312
click at [228, 314] on button "Search" at bounding box center [227, 319] width 45 height 20
click at [238, 69] on span "Grape" at bounding box center [226, 69] width 26 height 10
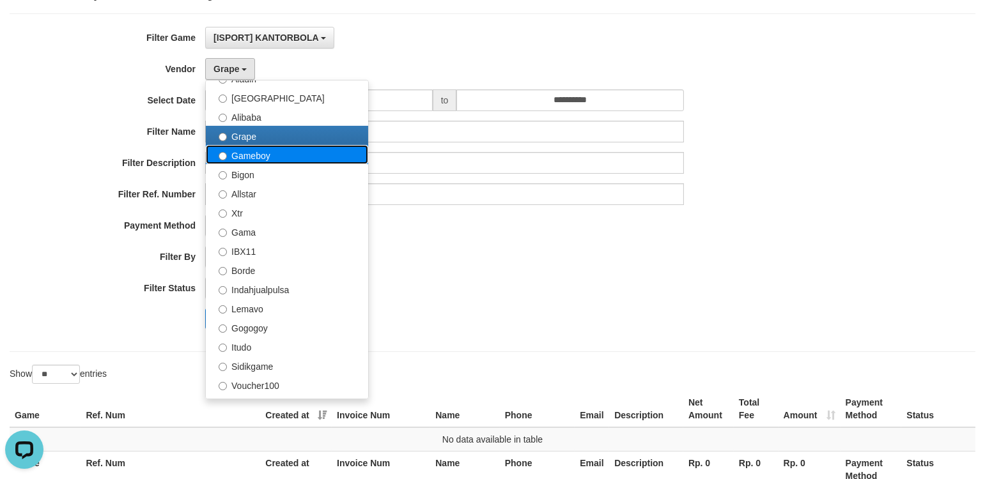
click at [276, 151] on label "Gameboy" at bounding box center [287, 154] width 162 height 19
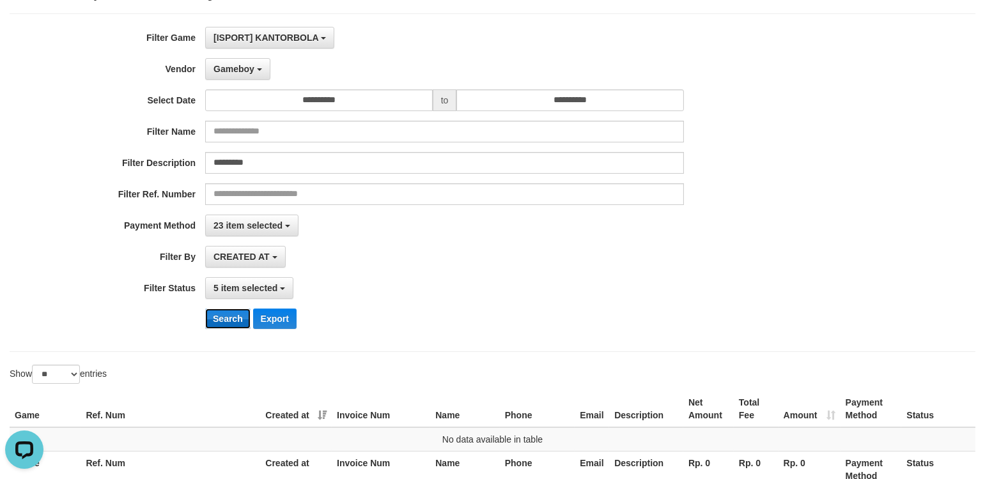
click at [226, 321] on button "Search" at bounding box center [227, 319] width 45 height 20
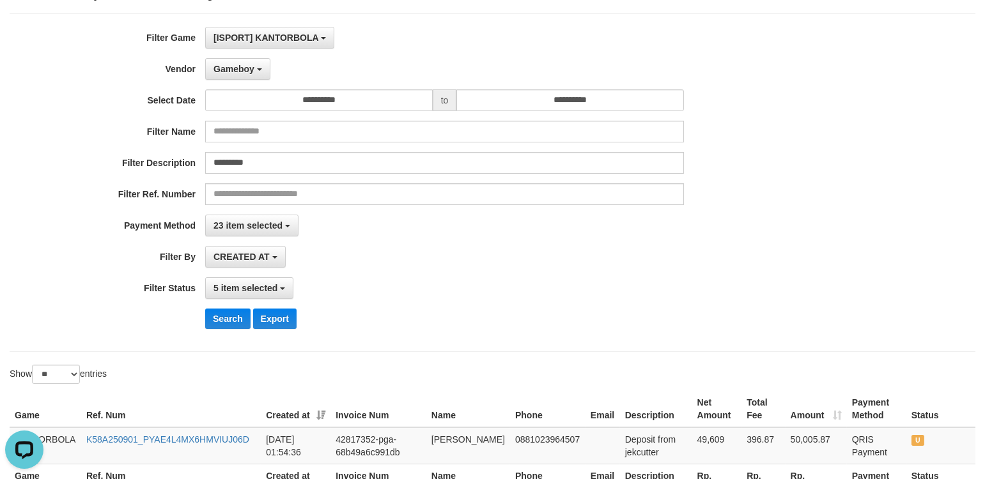
click at [653, 349] on div "**********" at bounding box center [493, 182] width 966 height 339
click at [244, 68] on span "Gameboy" at bounding box center [233, 69] width 41 height 10
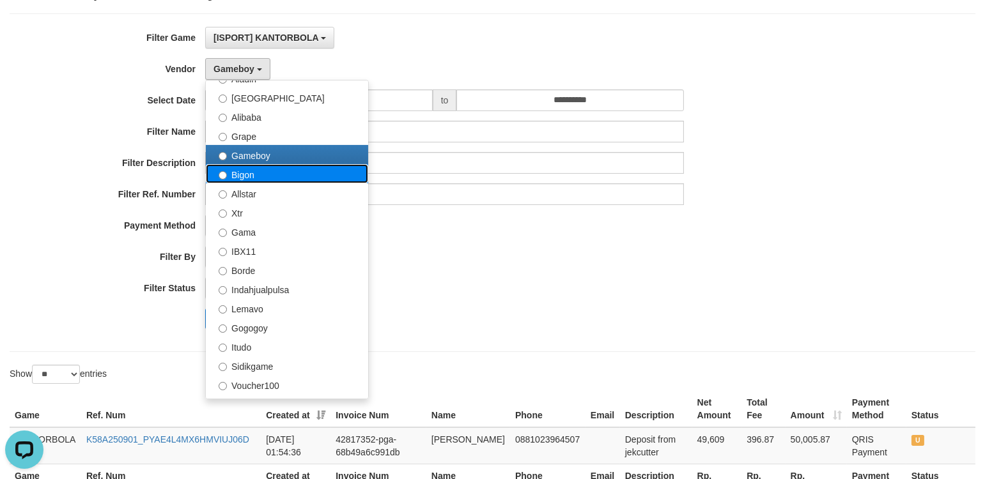
click at [267, 173] on label "Bigon" at bounding box center [287, 173] width 162 height 19
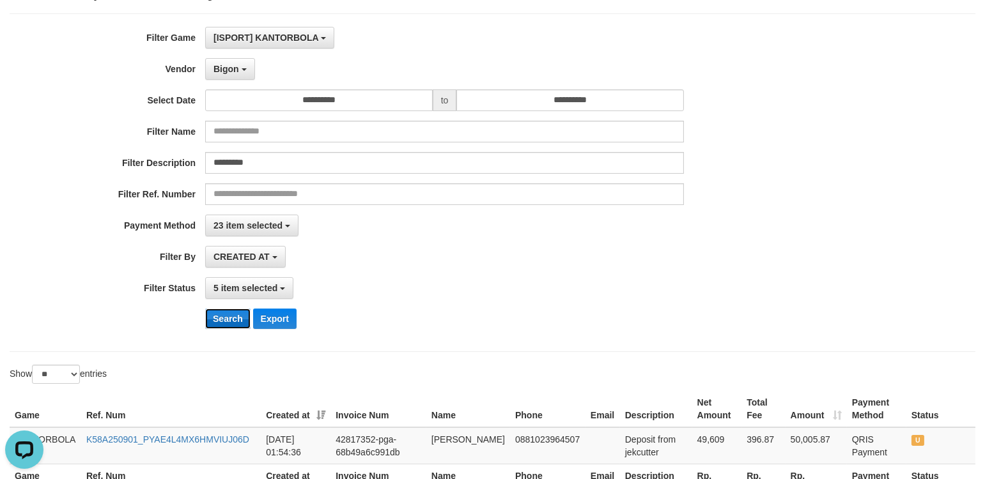
click at [231, 323] on button "Search" at bounding box center [227, 319] width 45 height 20
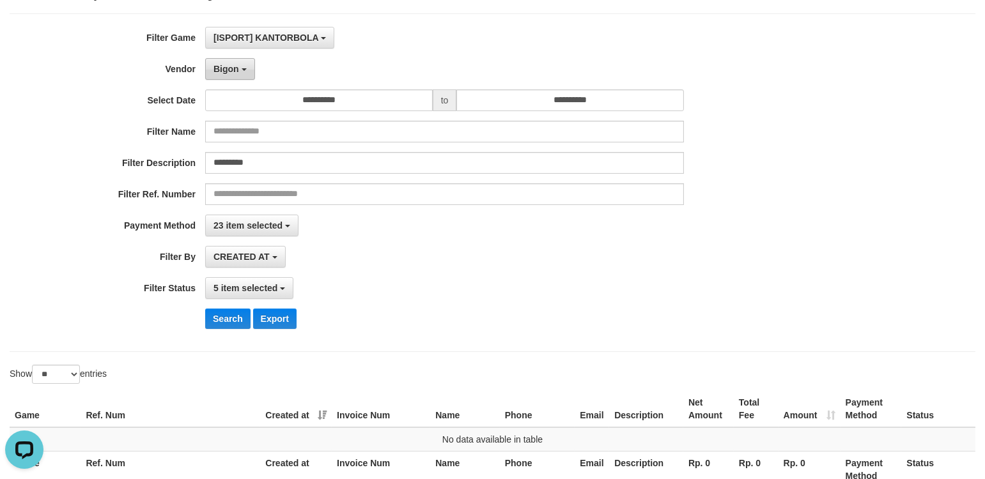
click at [231, 65] on span "Bigon" at bounding box center [226, 69] width 26 height 10
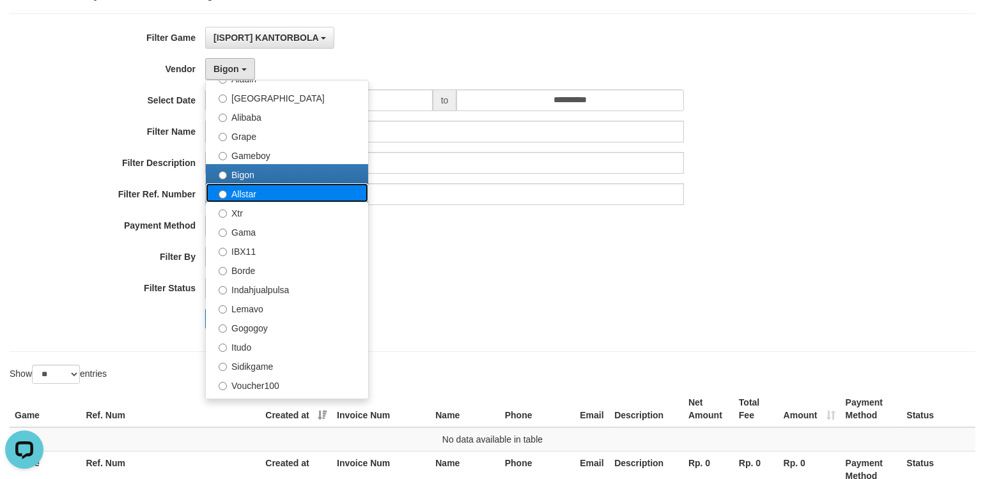
click at [266, 189] on label "Allstar" at bounding box center [287, 192] width 162 height 19
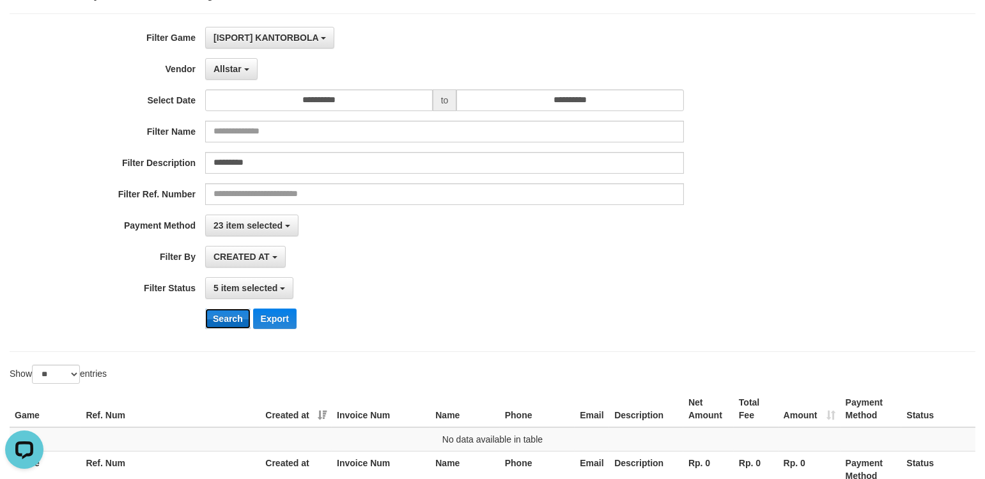
click at [220, 314] on button "Search" at bounding box center [227, 319] width 45 height 20
click at [243, 73] on button "Allstar" at bounding box center [231, 69] width 52 height 22
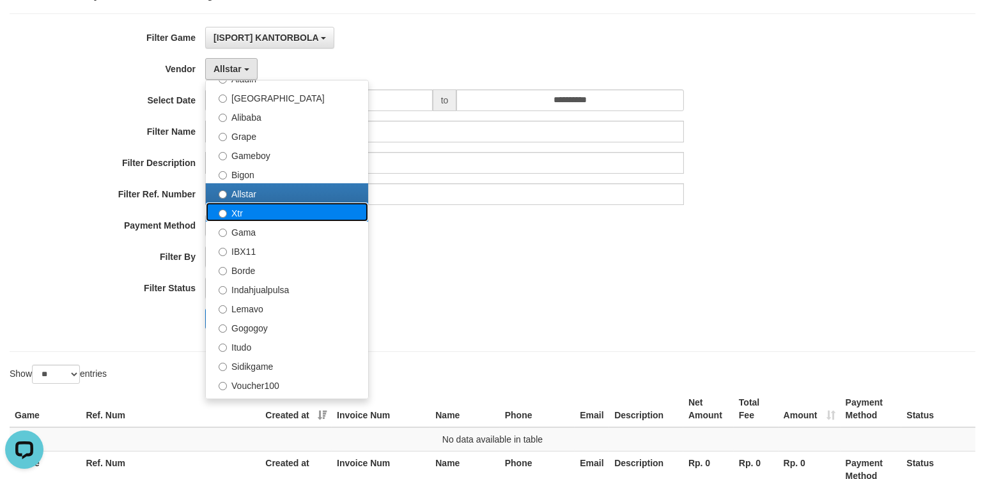
drag, startPoint x: 249, startPoint y: 213, endPoint x: 245, endPoint y: 240, distance: 27.2
click at [249, 213] on label "Xtr" at bounding box center [287, 212] width 162 height 19
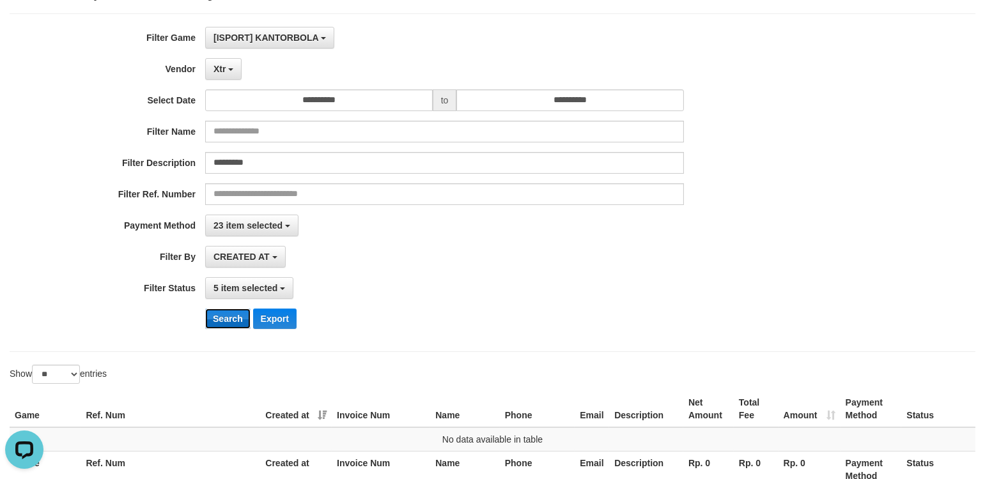
click at [228, 326] on button "Search" at bounding box center [227, 319] width 45 height 20
click at [213, 72] on span "Xtr" at bounding box center [219, 69] width 12 height 10
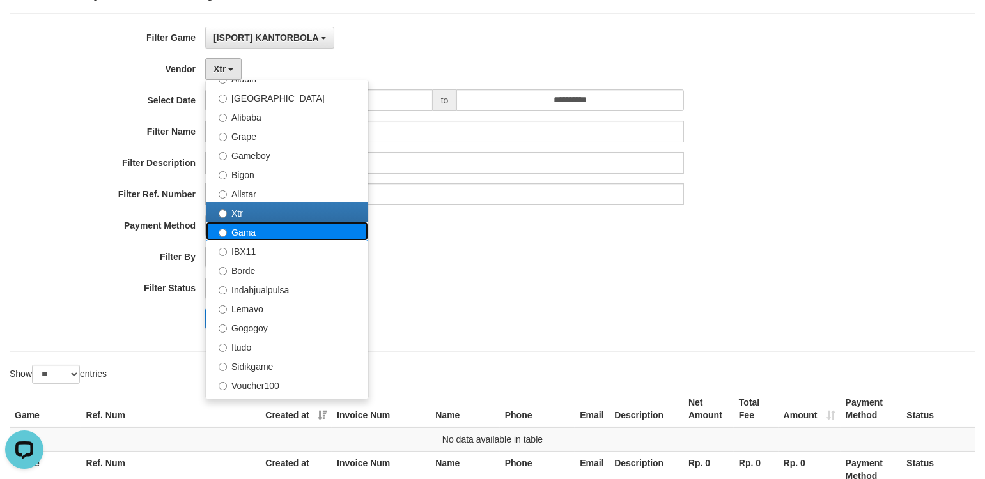
click at [241, 238] on label "Gama" at bounding box center [287, 231] width 162 height 19
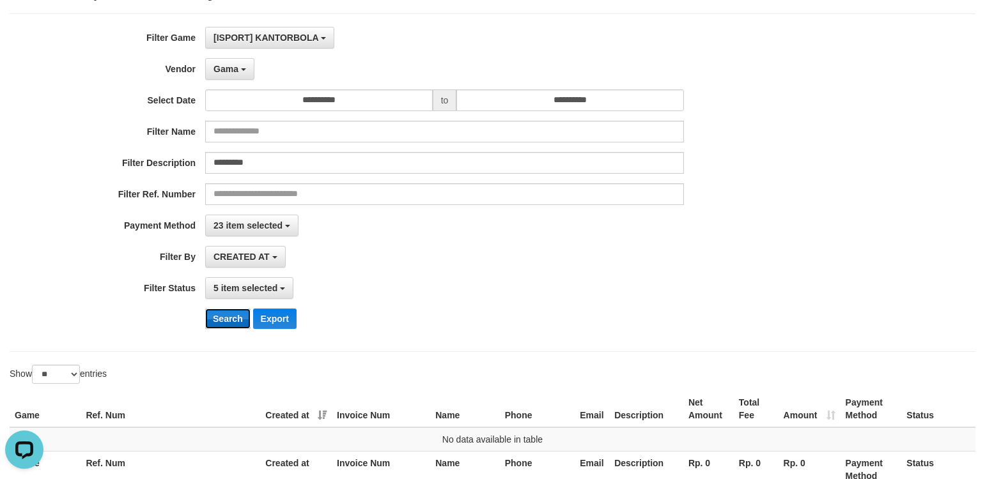
click at [235, 323] on button "Search" at bounding box center [227, 319] width 45 height 20
click at [238, 67] on button "Gama" at bounding box center [229, 69] width 49 height 22
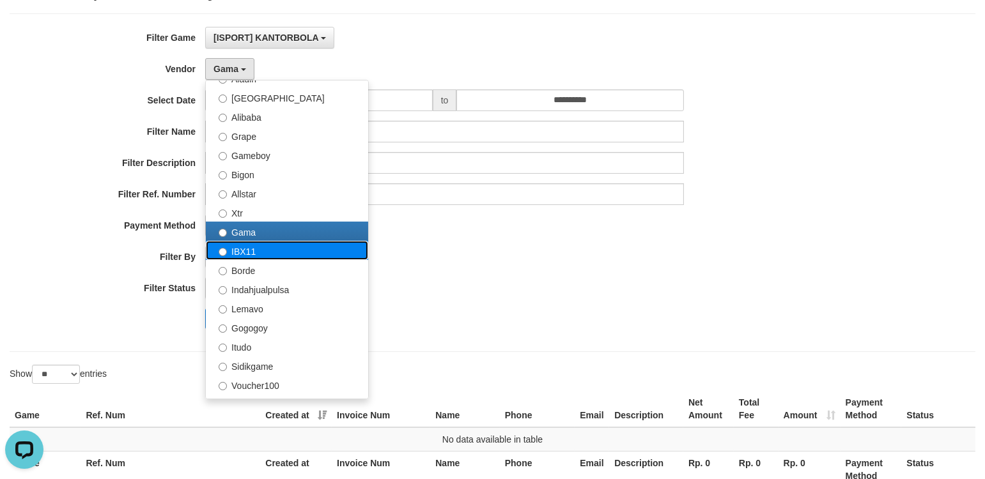
click at [245, 248] on label "IBX11" at bounding box center [287, 250] width 162 height 19
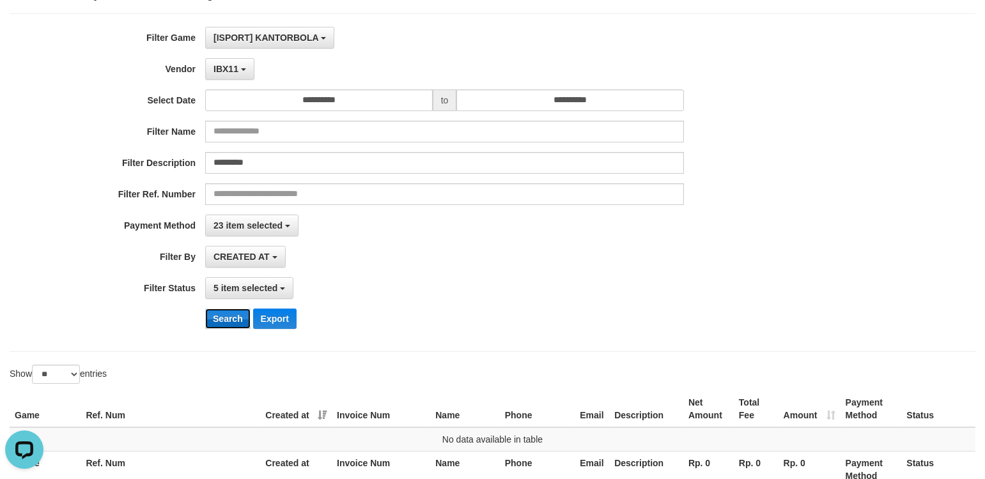
click at [235, 318] on button "Search" at bounding box center [227, 319] width 45 height 20
click at [228, 66] on span "IBX11" at bounding box center [225, 69] width 25 height 10
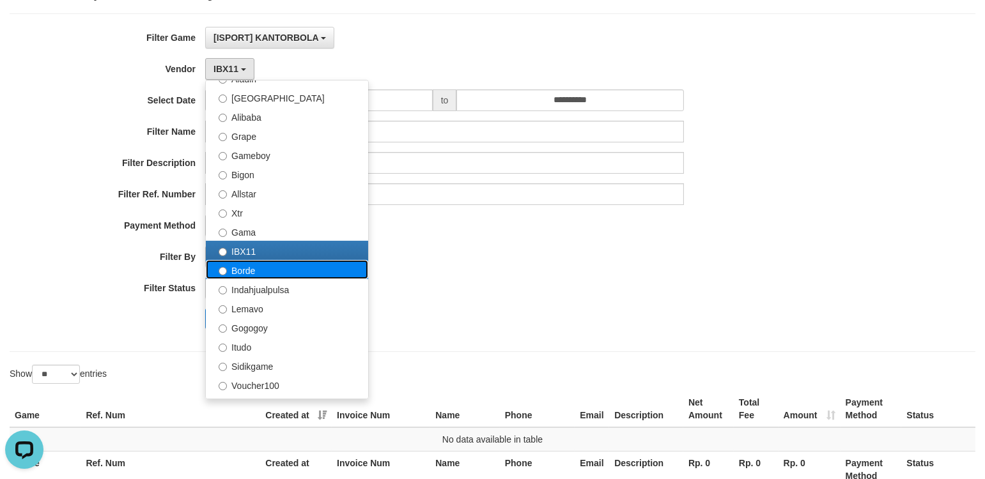
click at [254, 269] on label "Borde" at bounding box center [287, 269] width 162 height 19
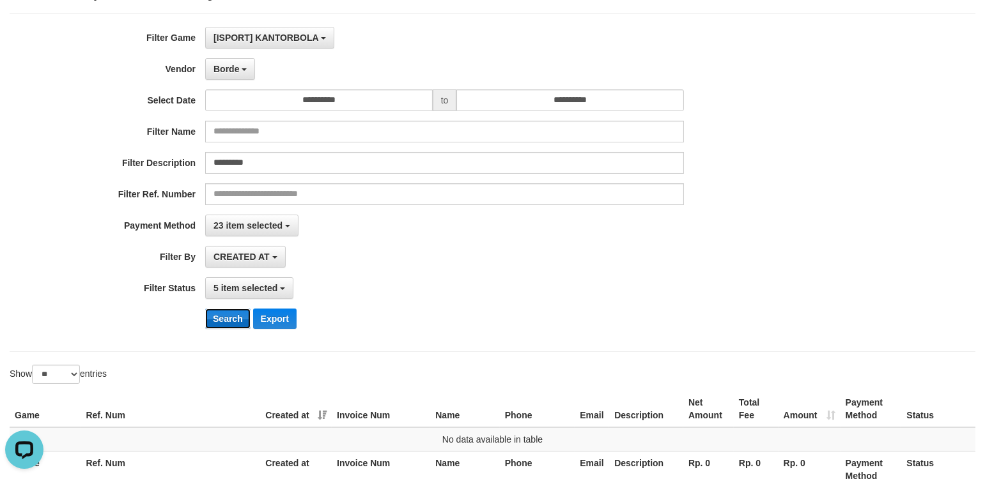
click at [234, 318] on button "Search" at bounding box center [227, 319] width 45 height 20
click at [235, 65] on span "Borde" at bounding box center [226, 69] width 26 height 10
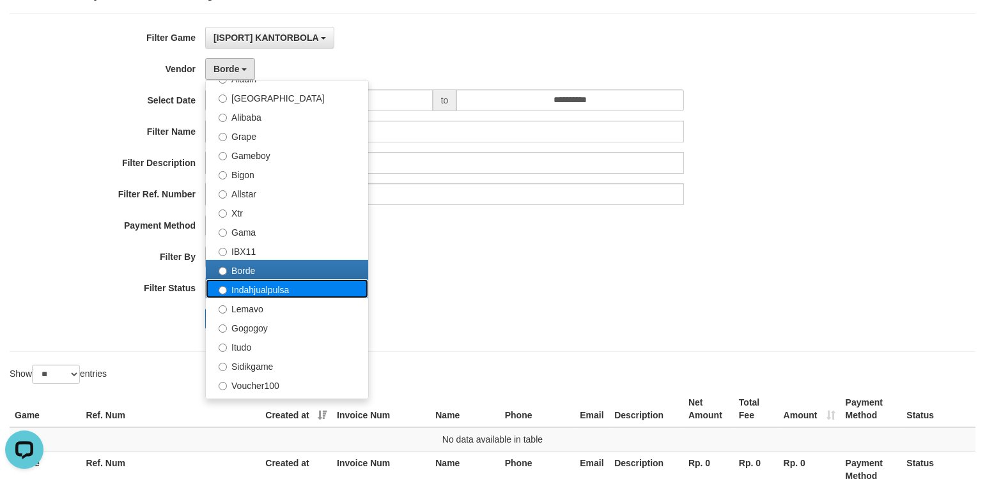
click at [270, 286] on label "Indahjualpulsa" at bounding box center [287, 288] width 162 height 19
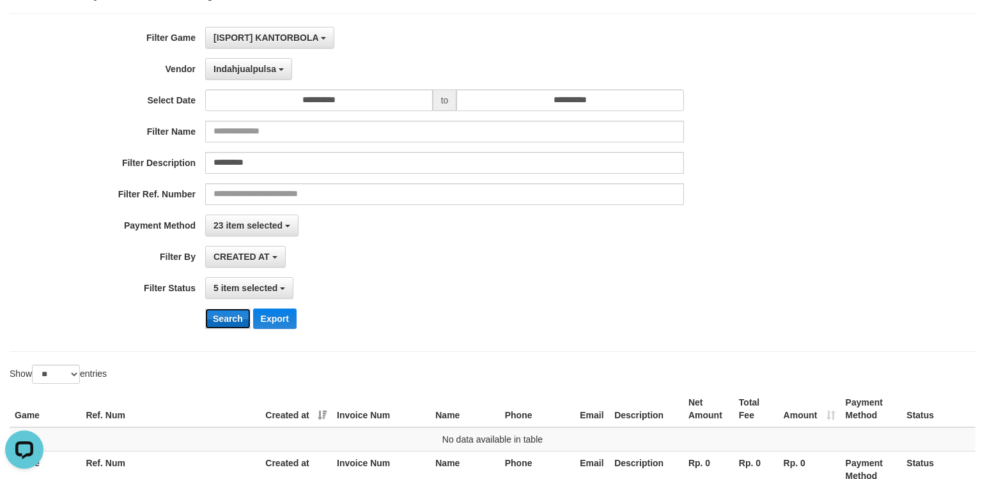
click at [231, 318] on button "Search" at bounding box center [227, 319] width 45 height 20
click at [267, 75] on button "Indahjualpulsa" at bounding box center [248, 69] width 87 height 22
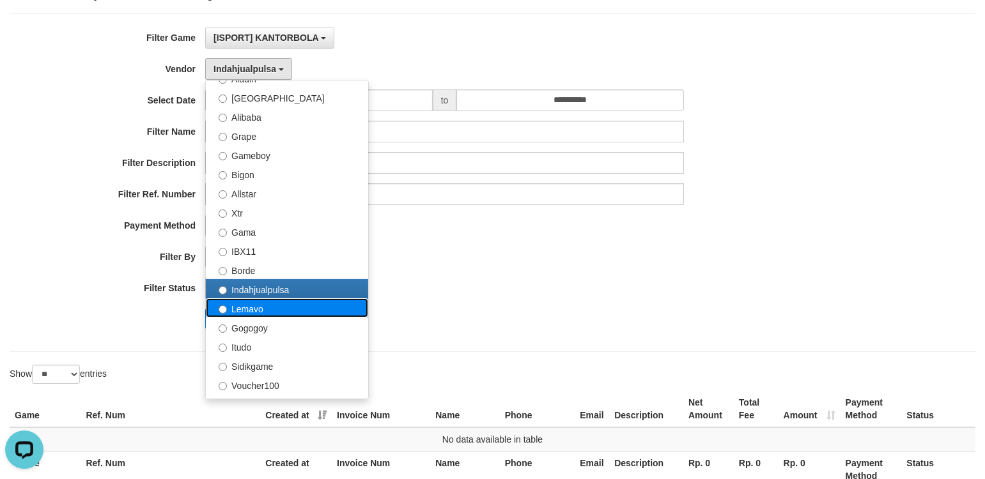
click at [246, 304] on label "Lemavo" at bounding box center [287, 307] width 162 height 19
select select "**********"
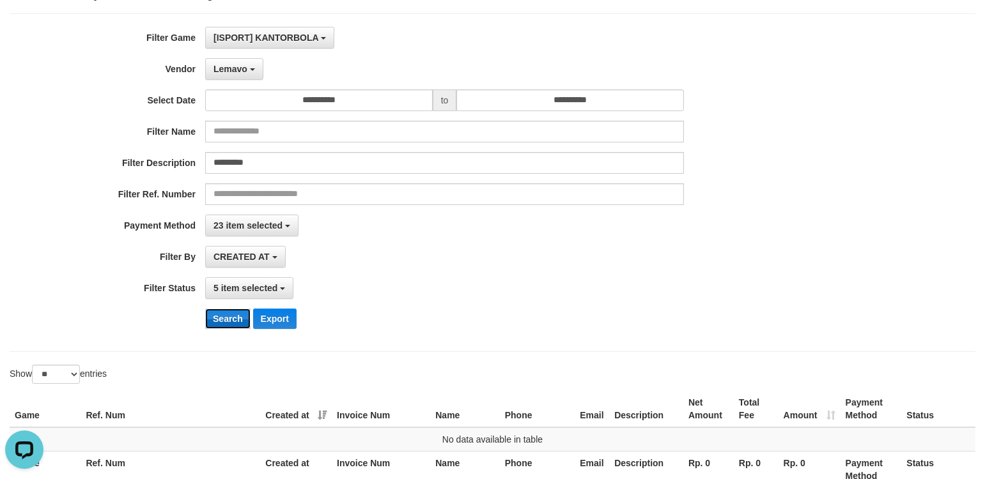
click at [233, 321] on button "Search" at bounding box center [227, 319] width 45 height 20
click at [248, 75] on button "Lemavo" at bounding box center [234, 69] width 58 height 22
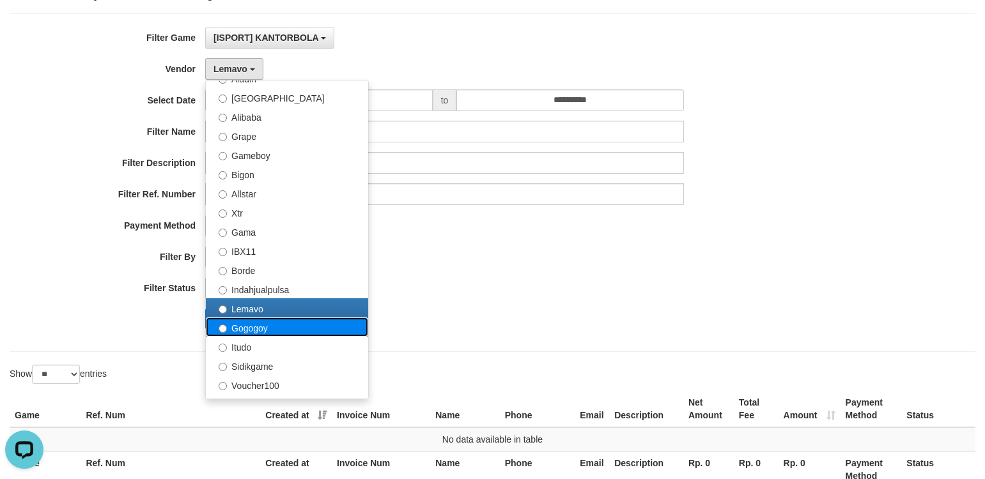
click at [246, 323] on label "Gogogoy" at bounding box center [287, 327] width 162 height 19
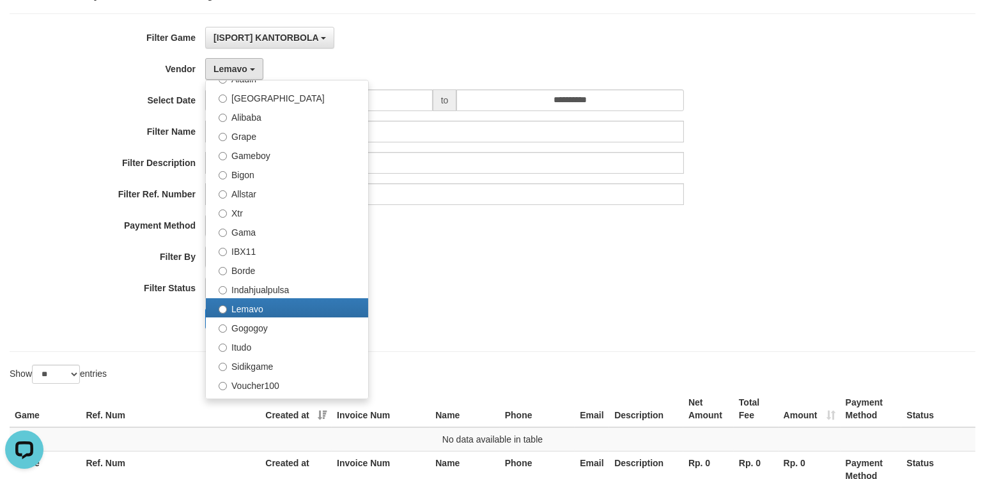
select select "**********"
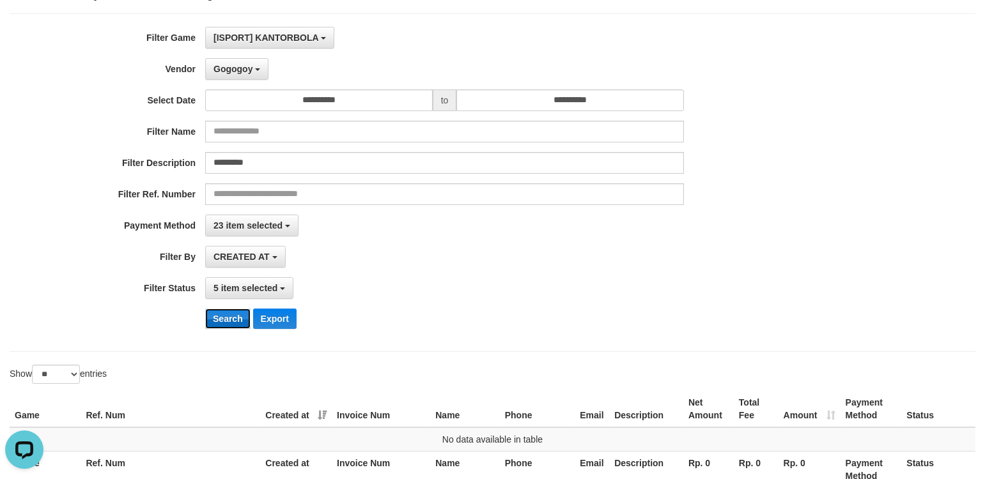
click at [231, 312] on button "Search" at bounding box center [227, 319] width 45 height 20
click at [237, 73] on button "Gogogoy" at bounding box center [236, 69] width 63 height 22
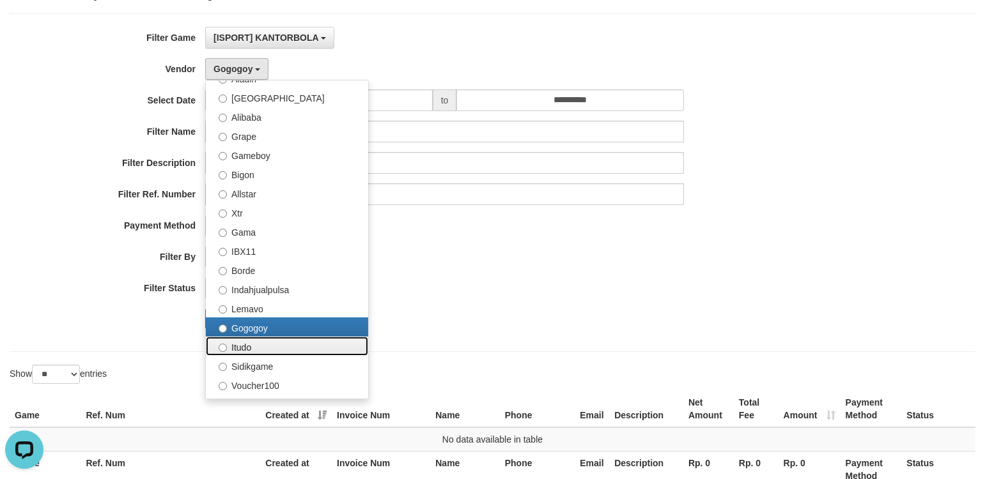
click at [254, 348] on label "Itudo" at bounding box center [287, 346] width 162 height 19
select select "**********"
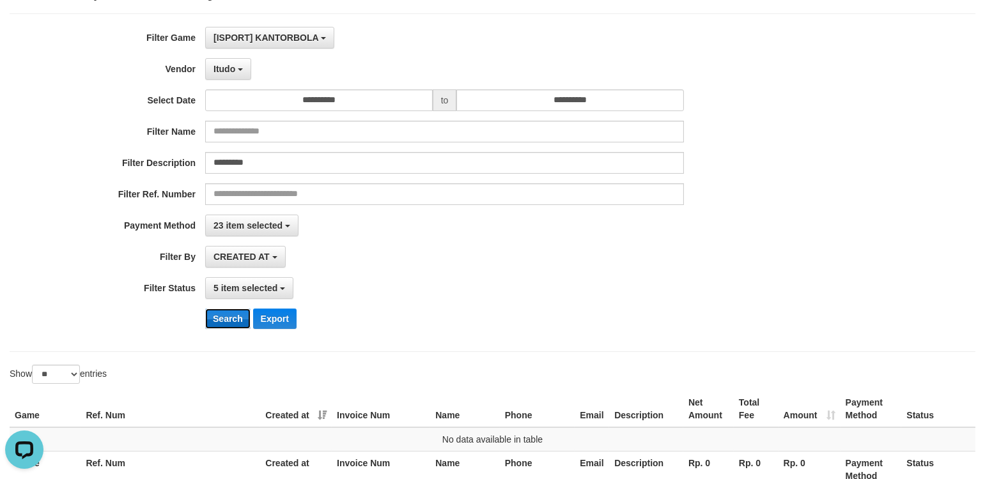
click at [228, 318] on button "Search" at bounding box center [227, 319] width 45 height 20
click at [237, 66] on button "Itudo" at bounding box center [228, 69] width 46 height 22
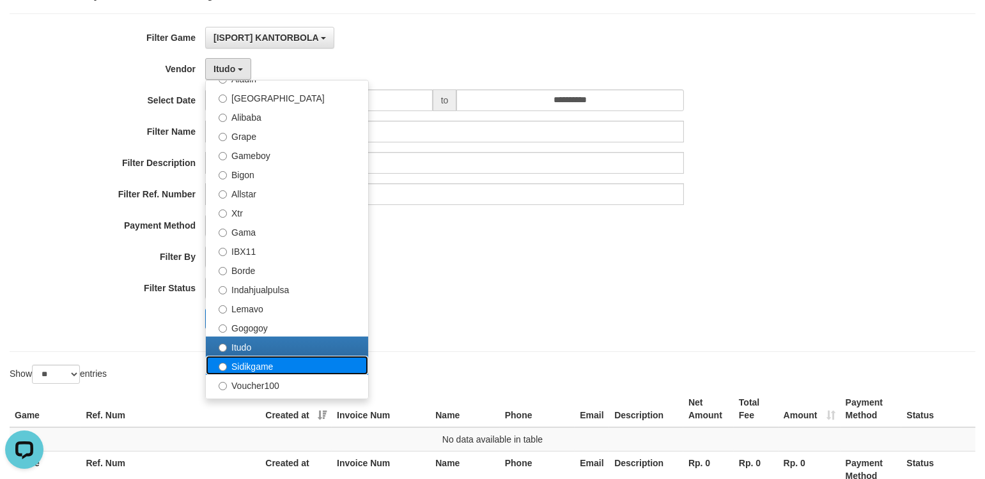
click at [258, 359] on label "Sidikgame" at bounding box center [287, 365] width 162 height 19
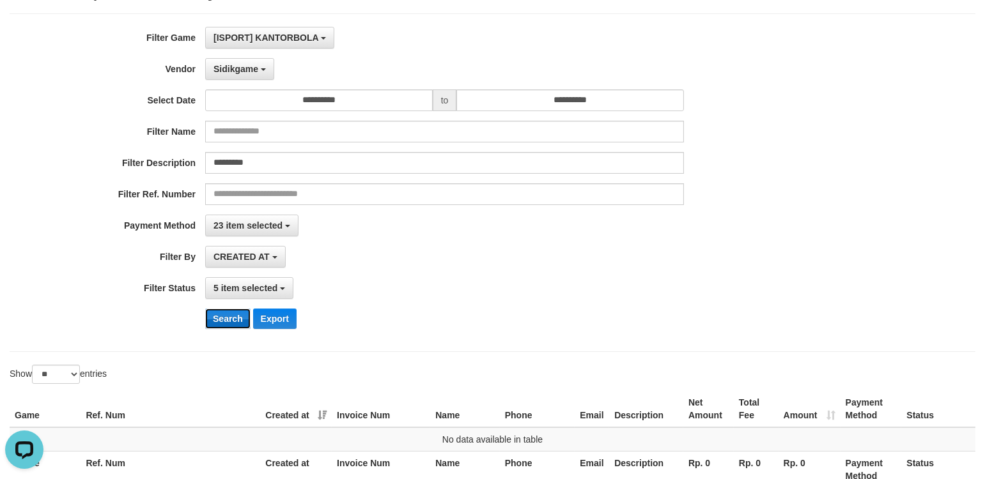
click at [222, 320] on button "Search" at bounding box center [227, 319] width 45 height 20
click at [237, 79] on button "Sidikgame" at bounding box center [239, 69] width 69 height 22
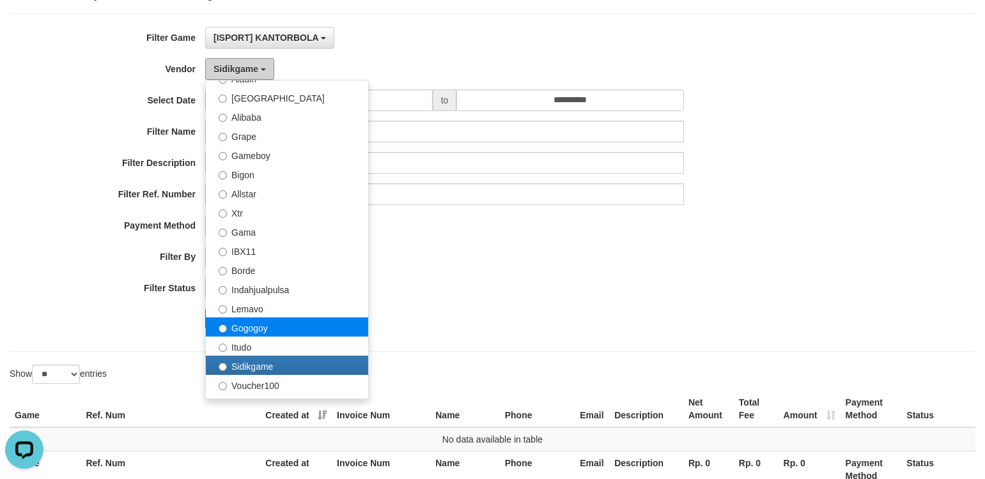
scroll to position [284, 0]
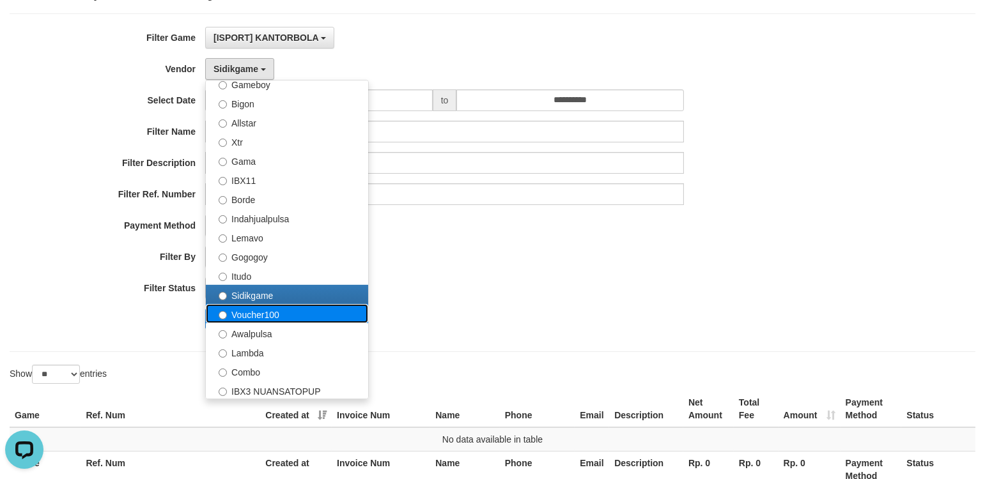
click at [258, 314] on label "Voucher100" at bounding box center [287, 313] width 162 height 19
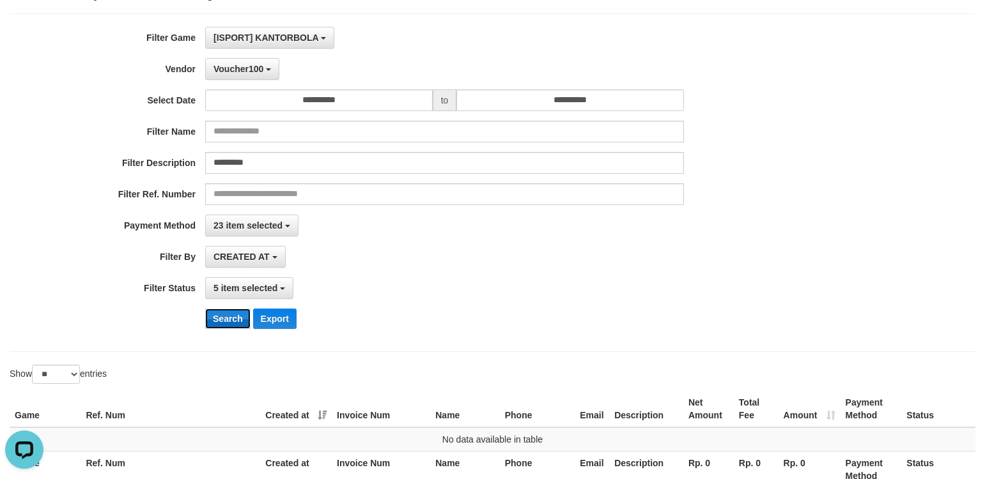
click at [235, 316] on button "Search" at bounding box center [227, 319] width 45 height 20
drag, startPoint x: 264, startPoint y: 72, endPoint x: 263, endPoint y: 79, distance: 7.1
click at [263, 72] on button "Voucher100" at bounding box center [242, 69] width 74 height 22
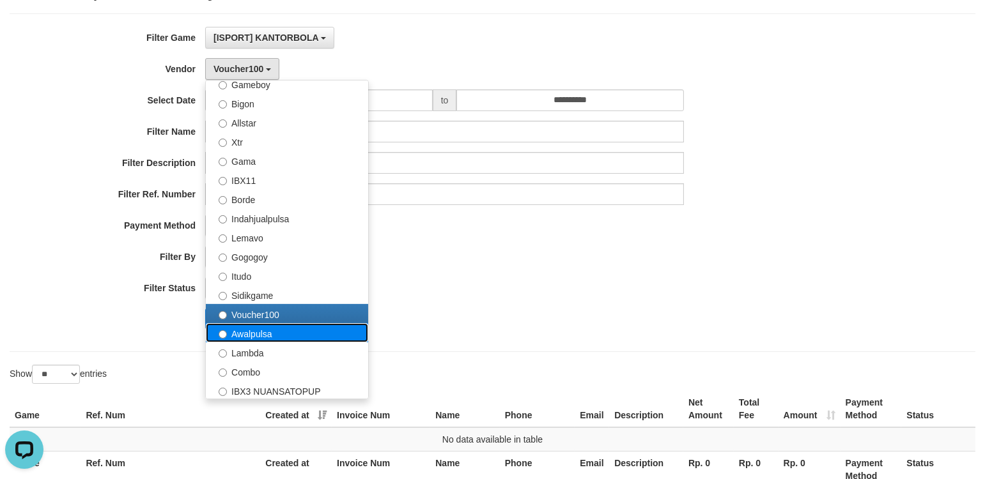
click at [257, 330] on label "Awalpulsa" at bounding box center [287, 332] width 162 height 19
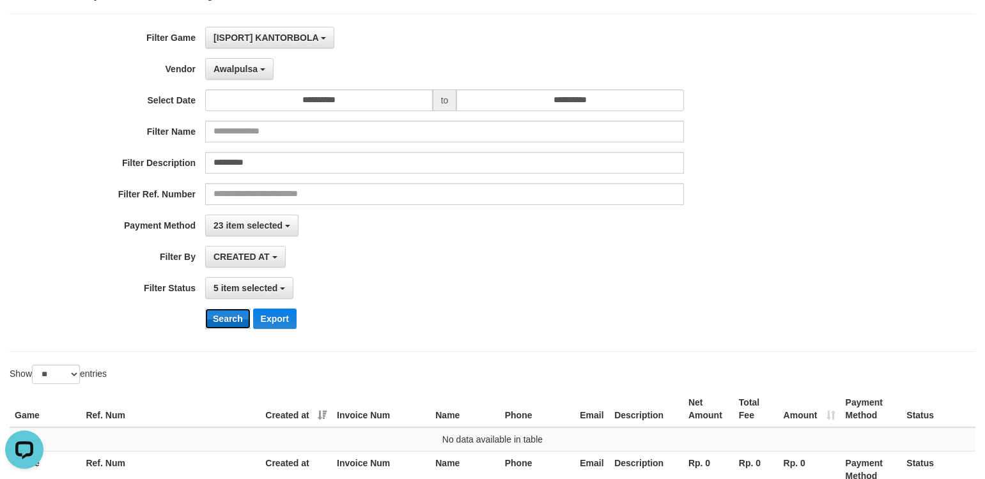
click at [237, 321] on button "Search" at bounding box center [227, 319] width 45 height 20
click at [252, 75] on button "Awalpulsa" at bounding box center [239, 69] width 68 height 22
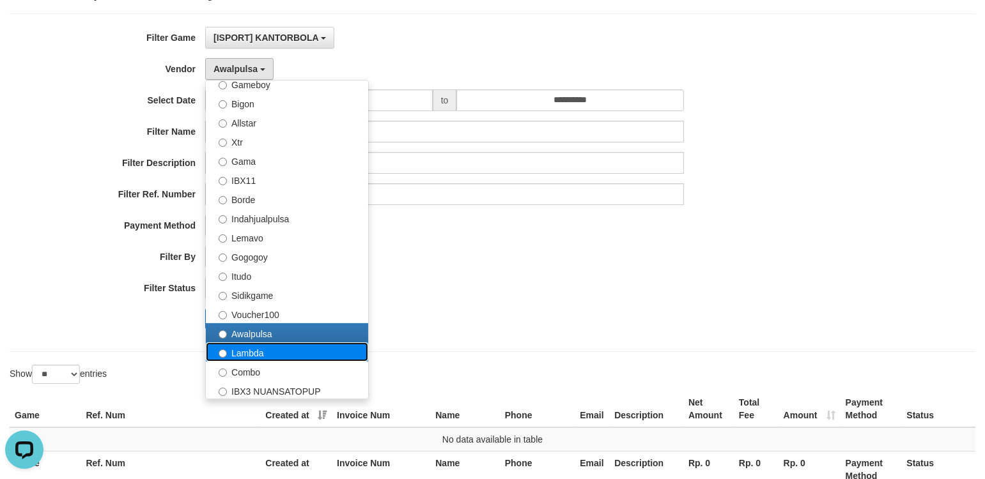
click at [288, 348] on label "Lambda" at bounding box center [287, 352] width 162 height 19
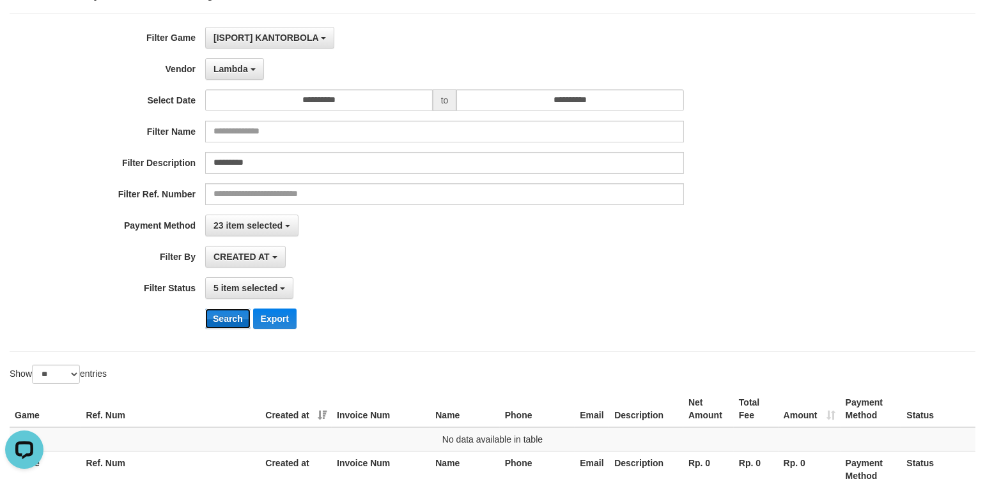
click at [239, 314] on button "Search" at bounding box center [227, 319] width 45 height 20
click at [232, 61] on button "Lambda" at bounding box center [234, 69] width 59 height 22
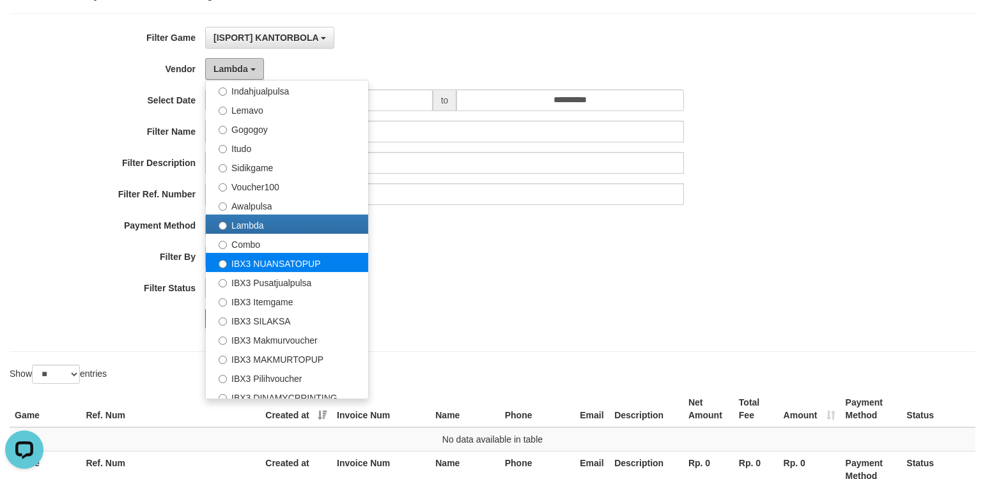
scroll to position [418, 0]
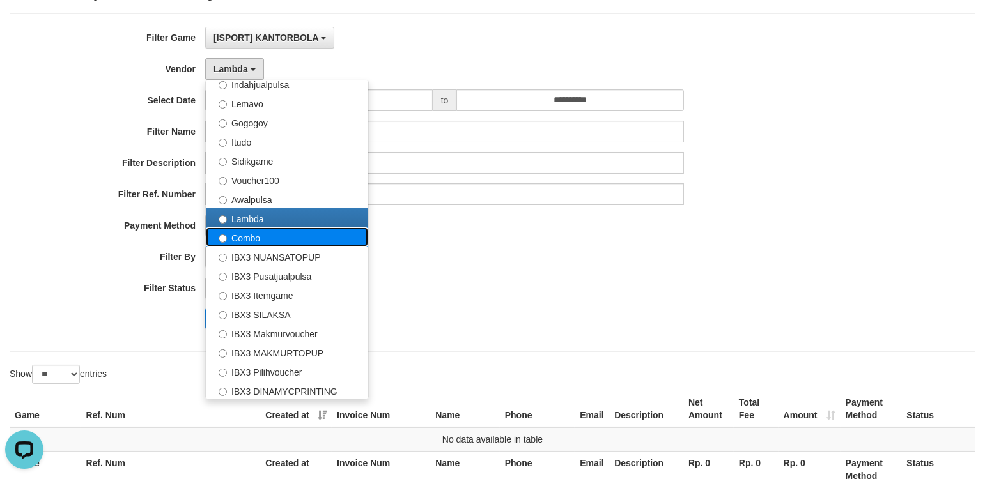
click at [285, 235] on label "Combo" at bounding box center [287, 237] width 162 height 19
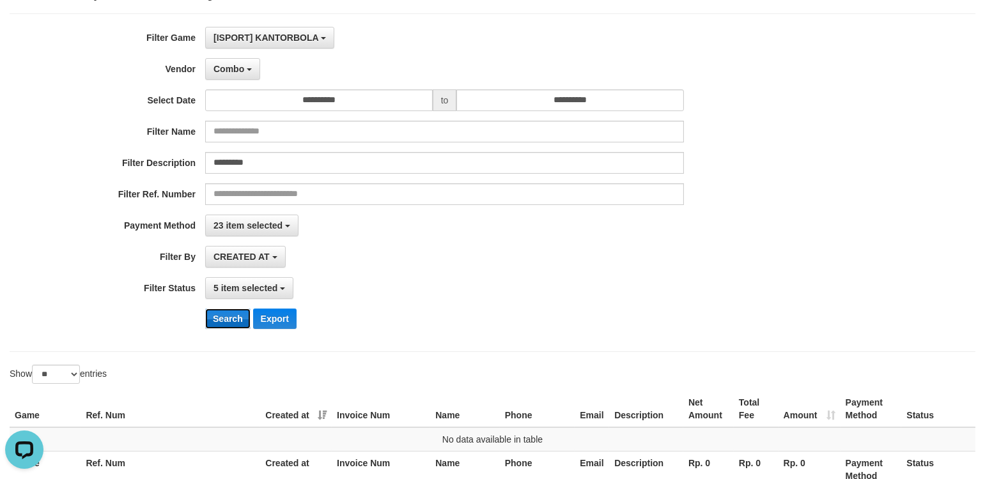
click at [233, 323] on button "Search" at bounding box center [227, 319] width 45 height 20
click at [238, 73] on span "Combo" at bounding box center [228, 69] width 31 height 10
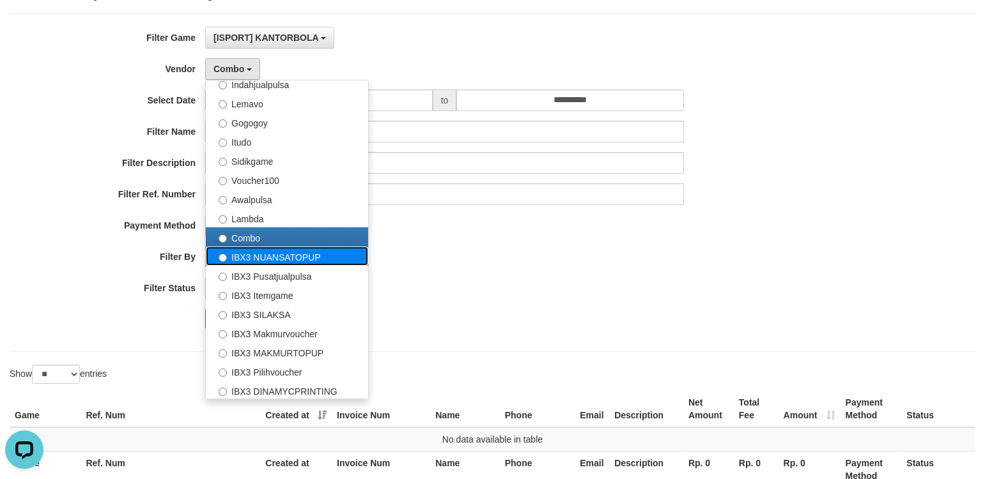
click at [303, 253] on label "IBX3 NUANSATOPUP" at bounding box center [287, 256] width 162 height 19
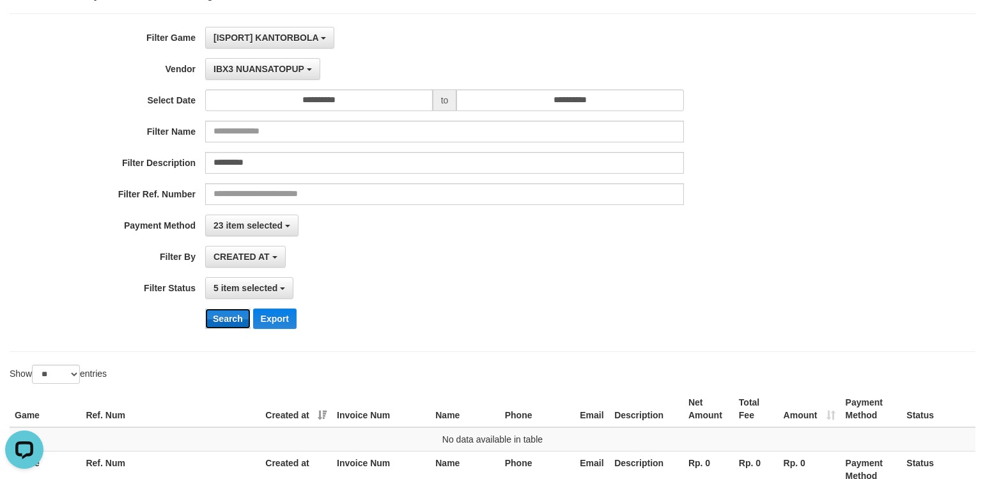
click at [224, 312] on button "Search" at bounding box center [227, 319] width 45 height 20
click at [252, 62] on button "IBX3 NUANSATOPUP" at bounding box center [262, 69] width 114 height 22
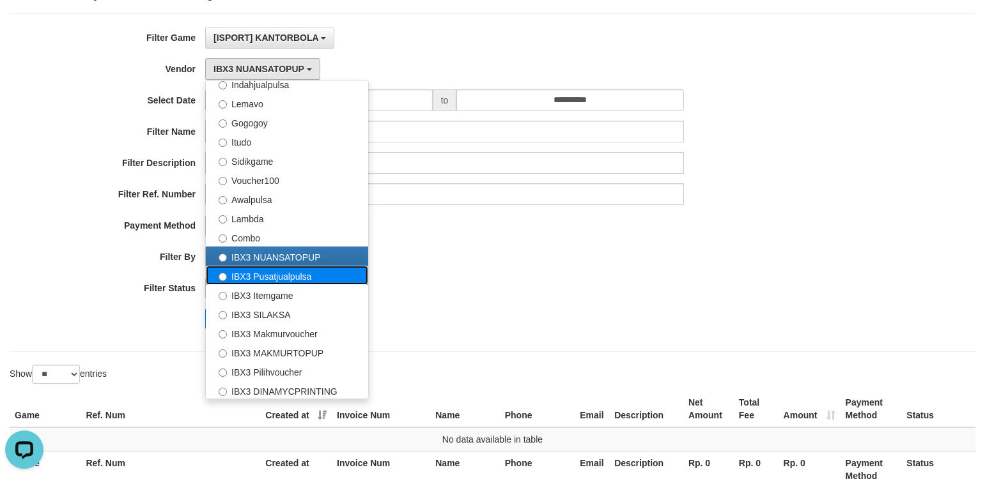
click at [277, 278] on label "IBX3 Pusatjualpulsa" at bounding box center [287, 275] width 162 height 19
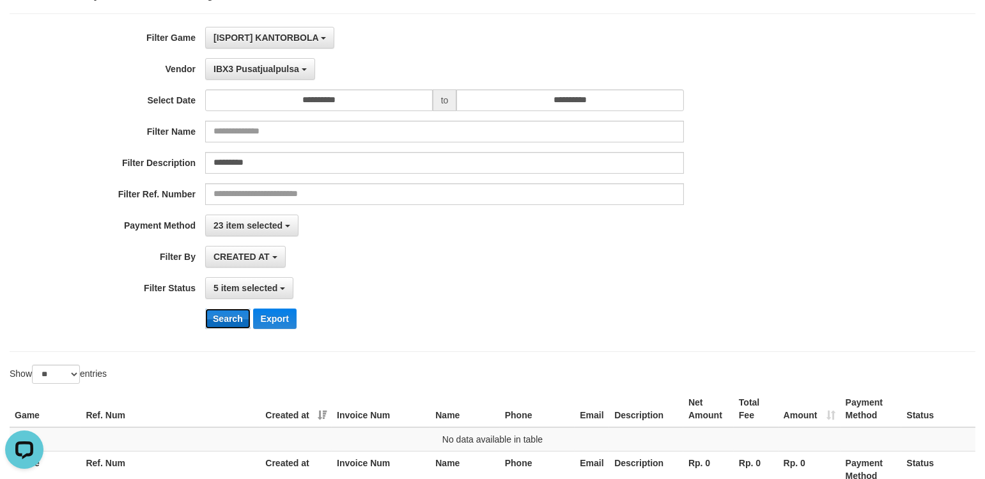
click at [212, 329] on button "Search" at bounding box center [227, 319] width 45 height 20
click at [259, 75] on button "IBX3 Pusatjualpulsa" at bounding box center [260, 69] width 110 height 22
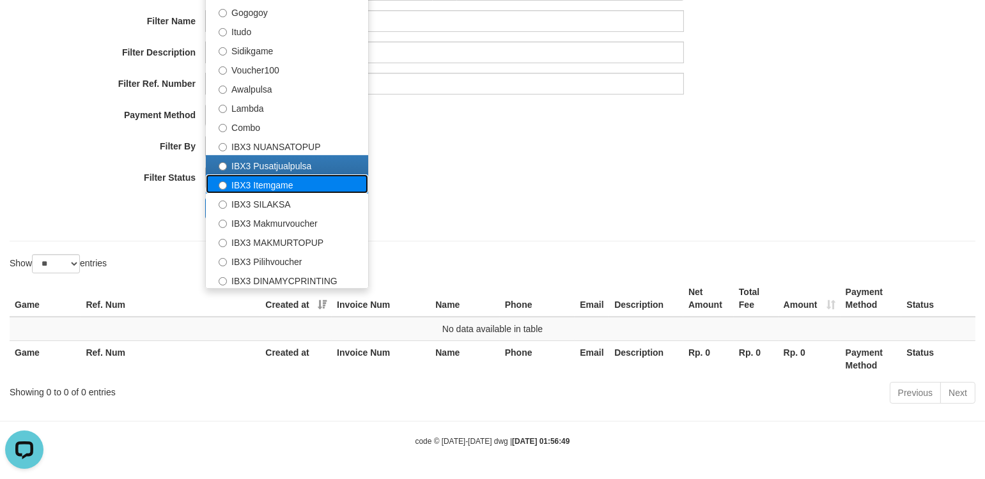
click at [295, 175] on label "IBX3 Itemgame" at bounding box center [287, 183] width 162 height 19
select select "**********"
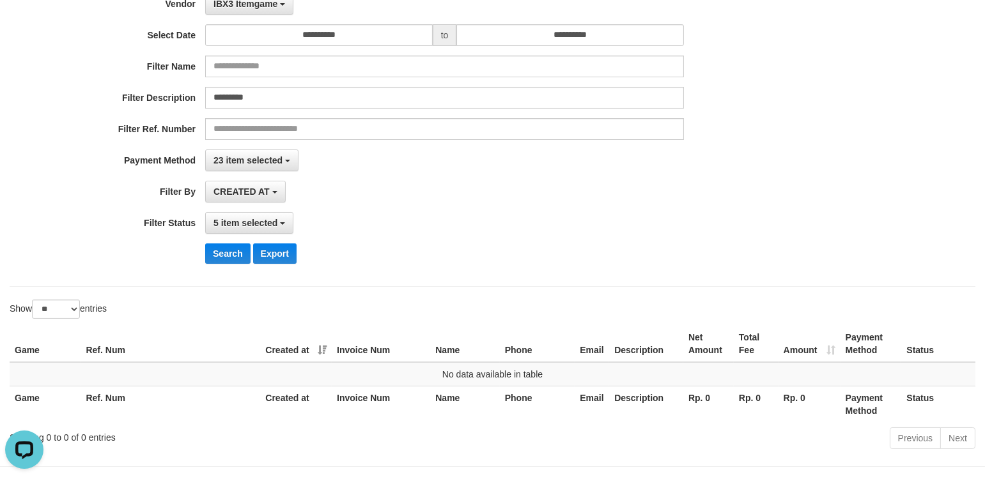
scroll to position [111, 0]
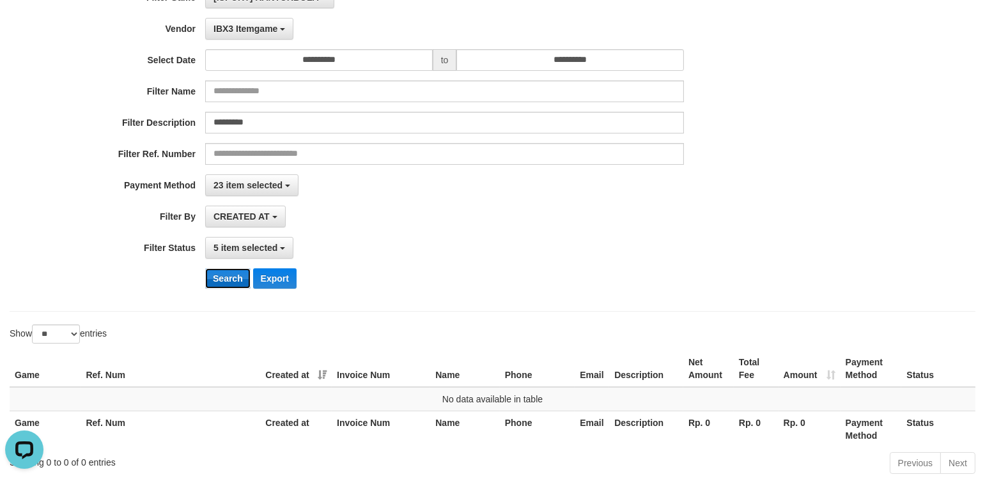
click at [213, 279] on button "Search" at bounding box center [227, 278] width 45 height 20
click at [254, 32] on span "IBX3 Itemgame" at bounding box center [245, 29] width 64 height 10
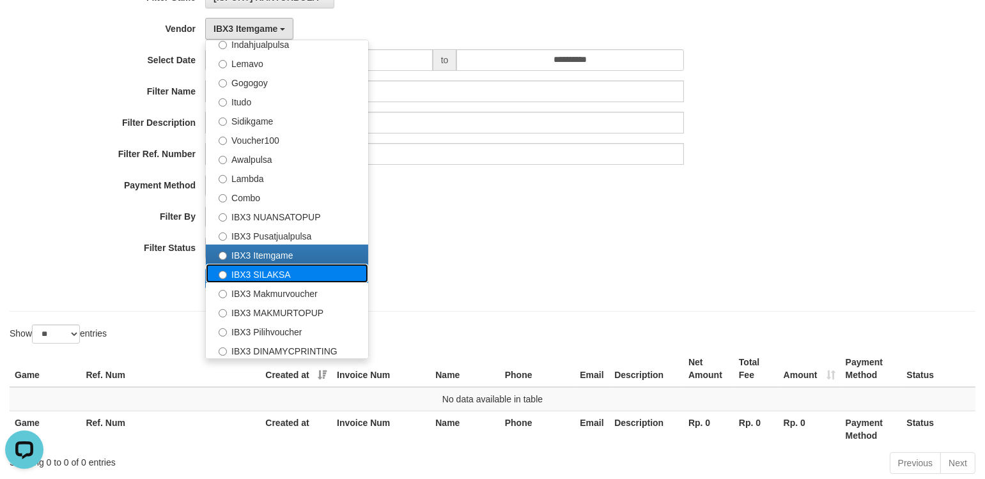
click at [282, 276] on label "IBX3 SILAKSA" at bounding box center [287, 273] width 162 height 19
select select "**********"
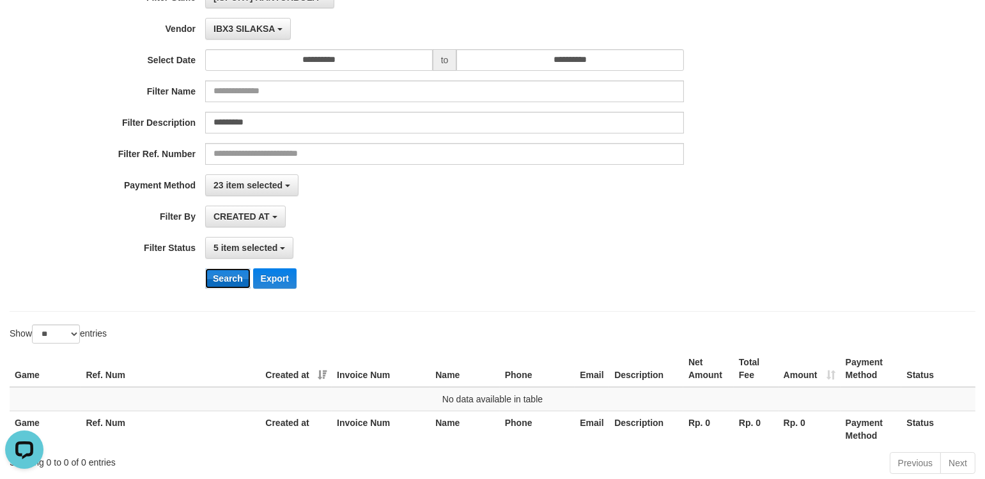
click at [235, 282] on button "Search" at bounding box center [227, 278] width 45 height 20
click at [253, 29] on span "IBX3 SILAKSA" at bounding box center [243, 29] width 61 height 10
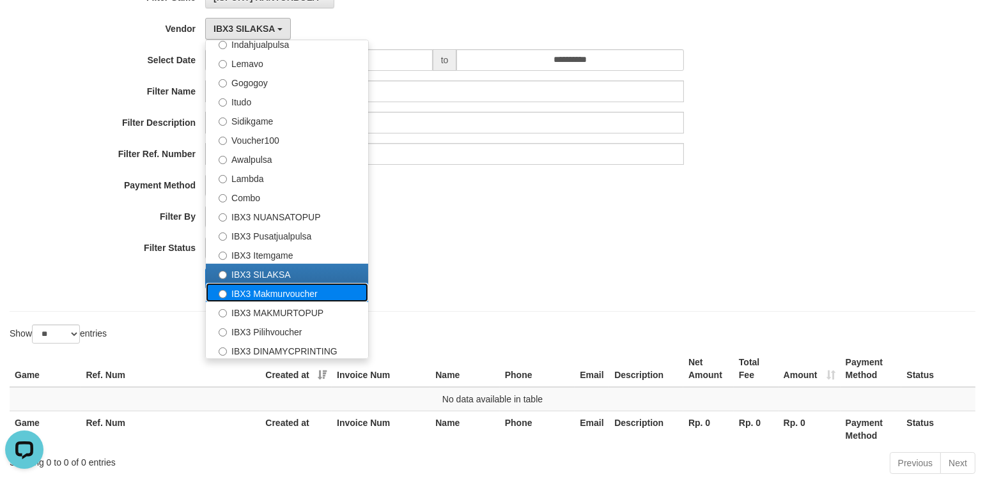
click at [286, 286] on label "IBX3 Makmurvoucher" at bounding box center [287, 292] width 162 height 19
select select "**********"
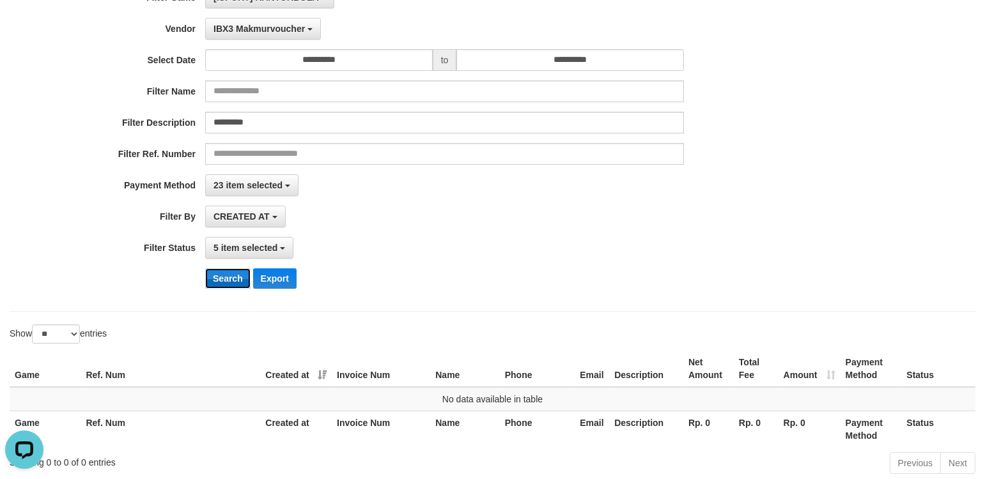
click at [244, 270] on button "Search" at bounding box center [227, 278] width 45 height 20
click at [261, 27] on span "IBX3 Makmurvoucher" at bounding box center [258, 29] width 91 height 10
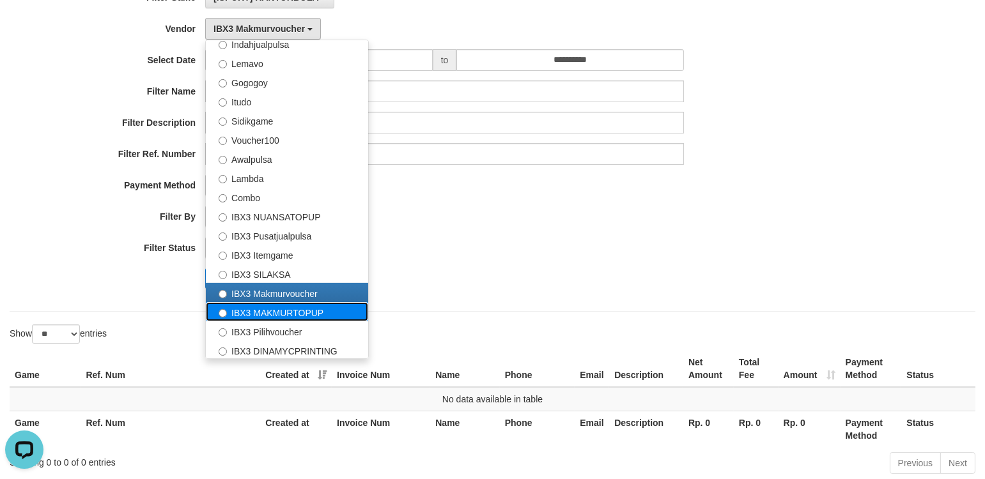
click at [288, 311] on label "IBX3 MAKMURTOPUP" at bounding box center [287, 311] width 162 height 19
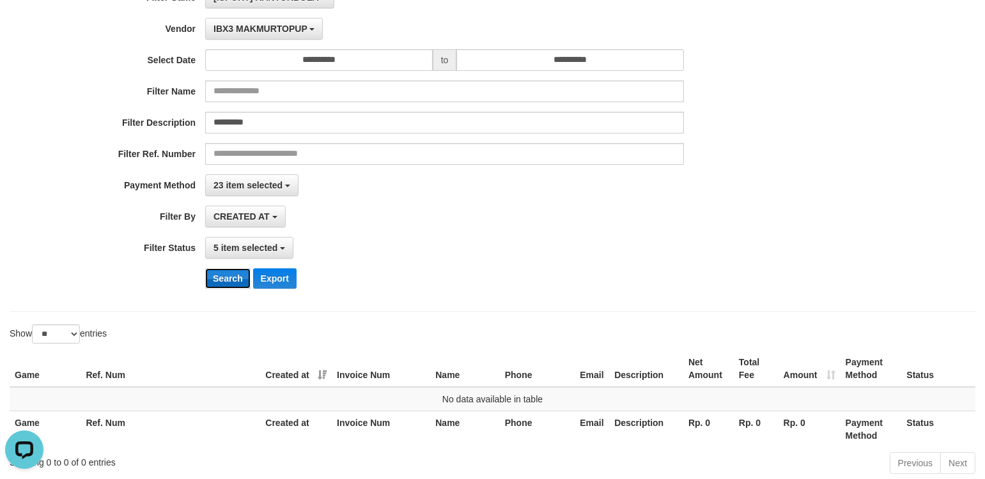
click at [238, 284] on button "Search" at bounding box center [227, 278] width 45 height 20
click at [250, 32] on span "IBX3 MAKMURTOPUP" at bounding box center [260, 29] width 94 height 10
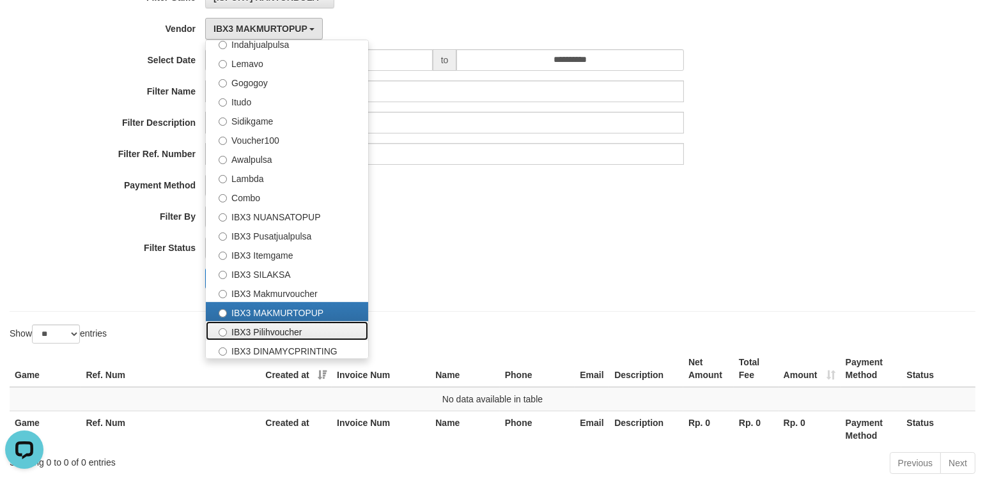
click at [293, 329] on label "IBX3 Pilihvoucher" at bounding box center [287, 330] width 162 height 19
select select "**********"
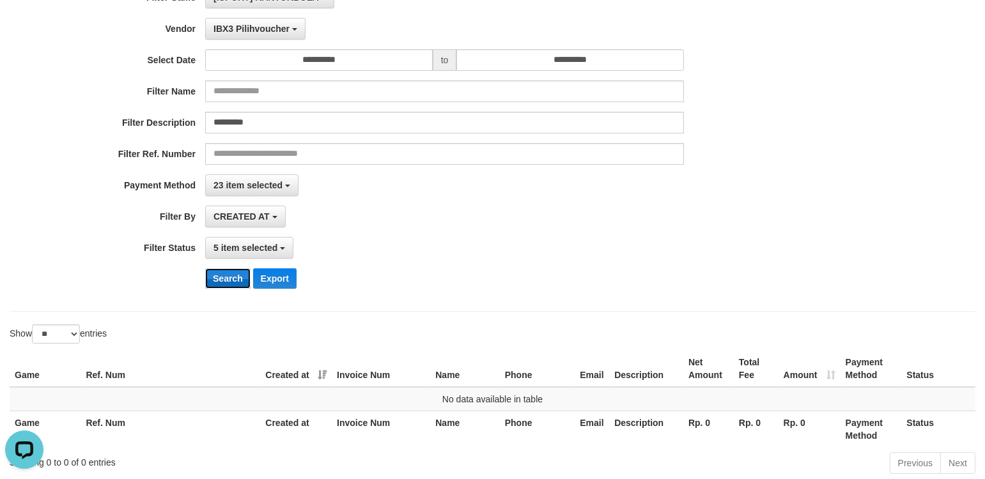
click at [222, 275] on button "Search" at bounding box center [227, 278] width 45 height 20
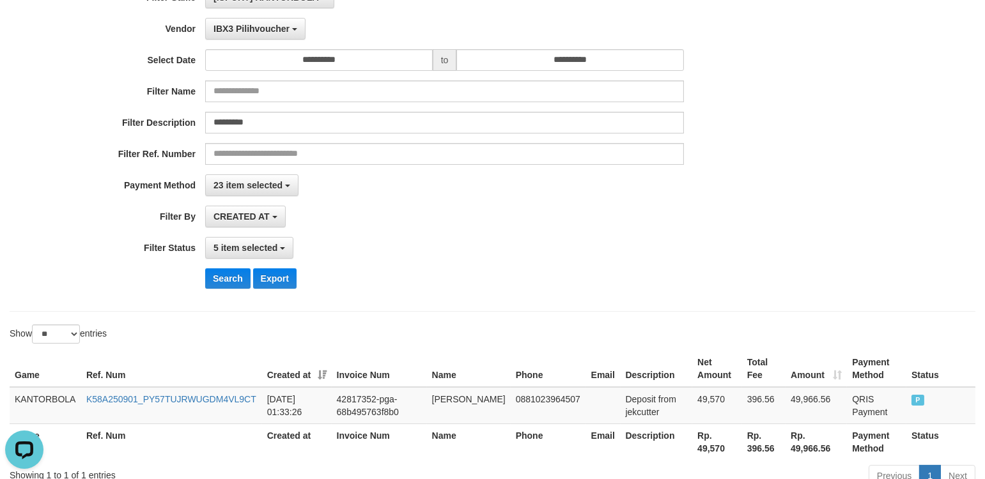
click at [711, 311] on hr at bounding box center [493, 311] width 966 height 1
click at [769, 228] on div "**********" at bounding box center [410, 143] width 821 height 312
